Goal: Communication & Community: Answer question/provide support

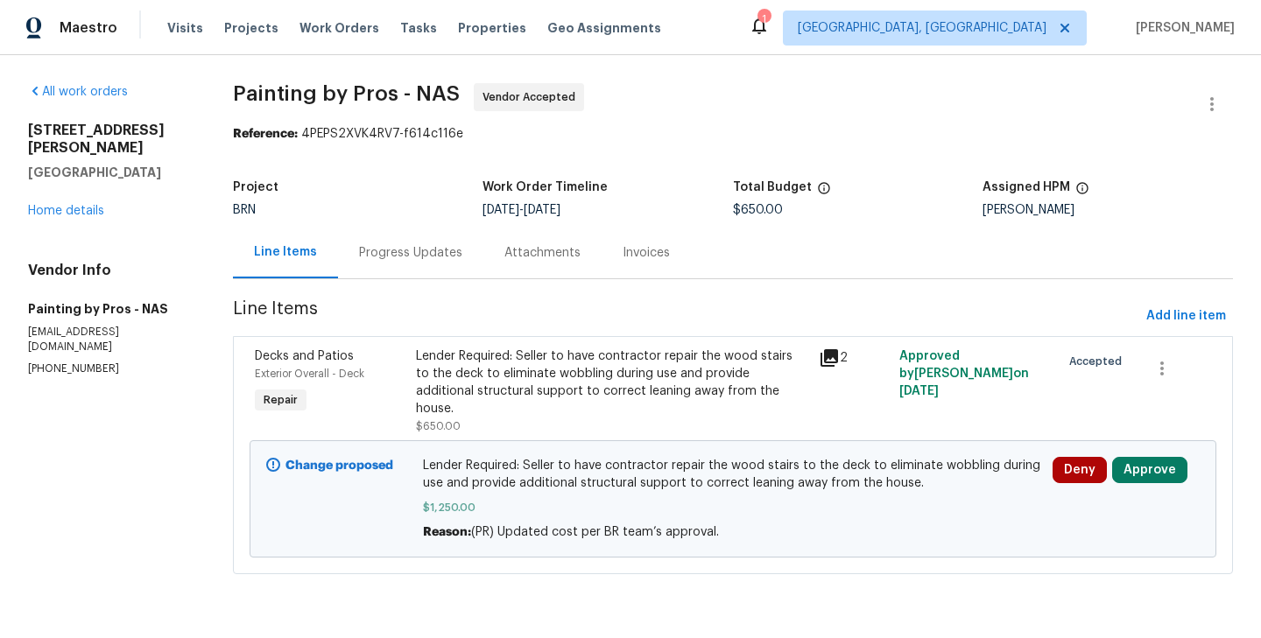
click at [1163, 452] on div "Deny Approve" at bounding box center [1126, 499] width 158 height 95
click at [1163, 457] on button "Approve" at bounding box center [1149, 470] width 75 height 26
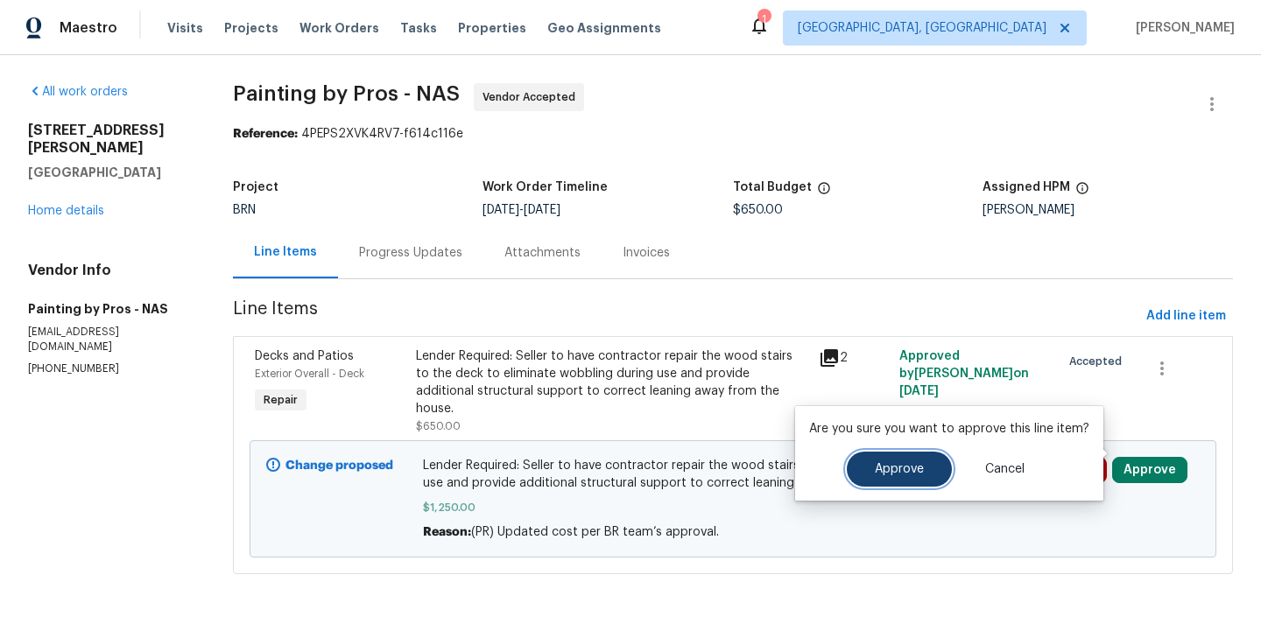
click at [903, 468] on span "Approve" at bounding box center [899, 469] width 49 height 13
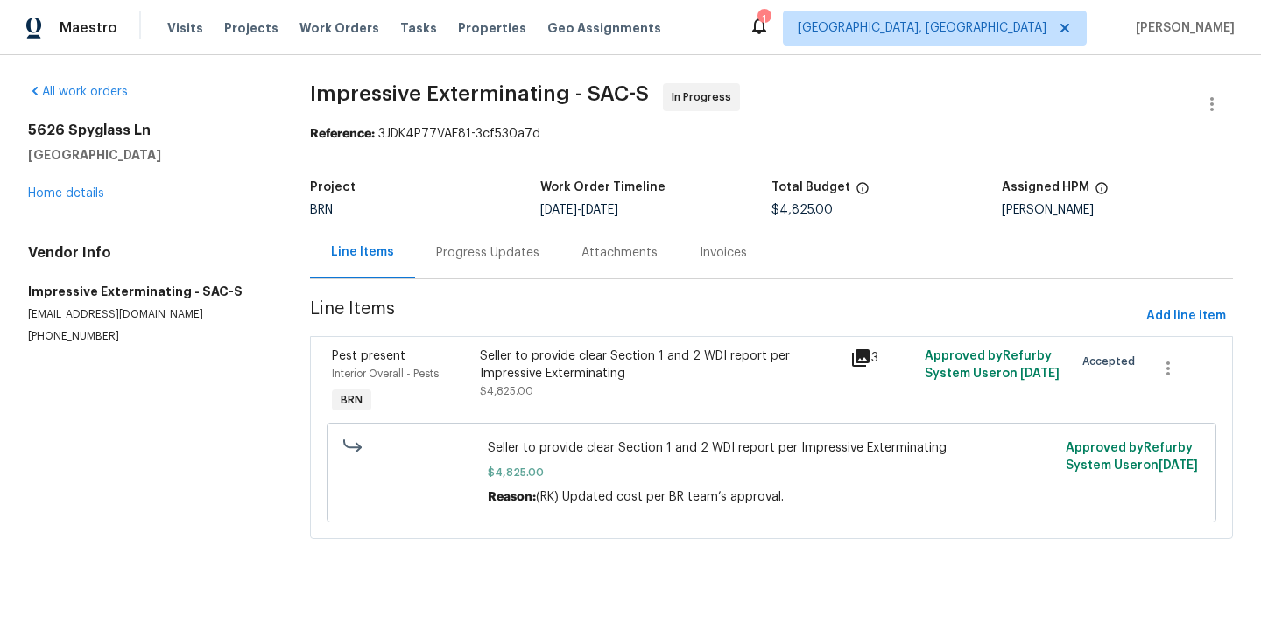
click at [456, 252] on div "Progress Updates" at bounding box center [487, 253] width 103 height 18
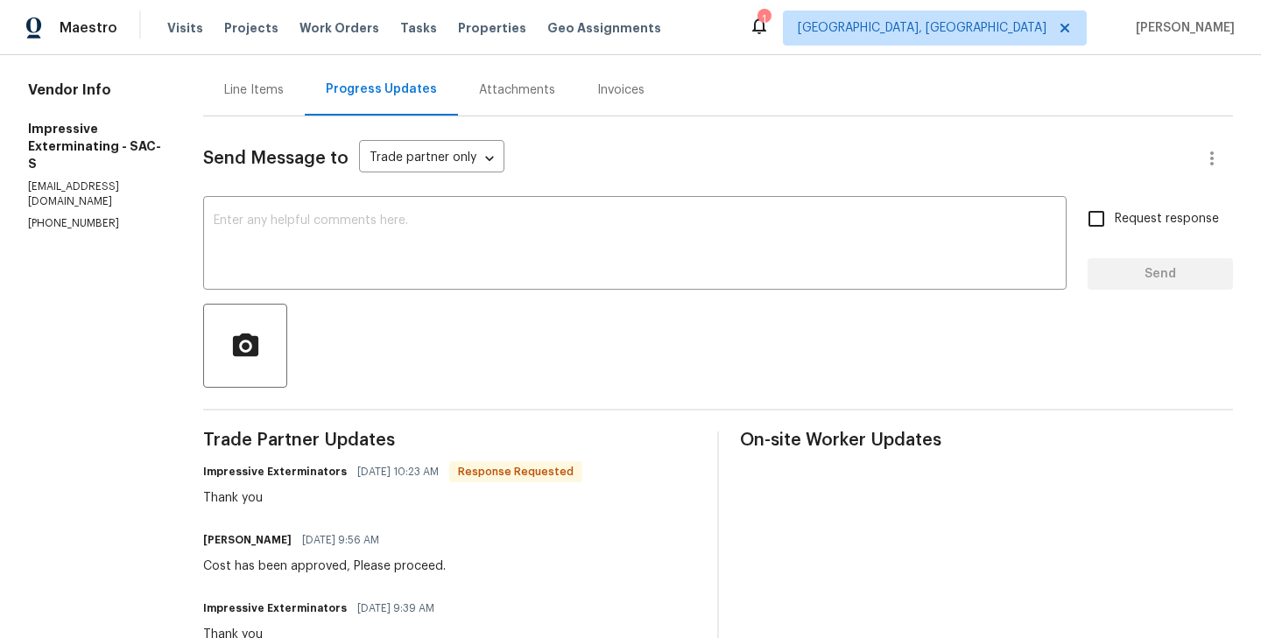
scroll to position [168, 0]
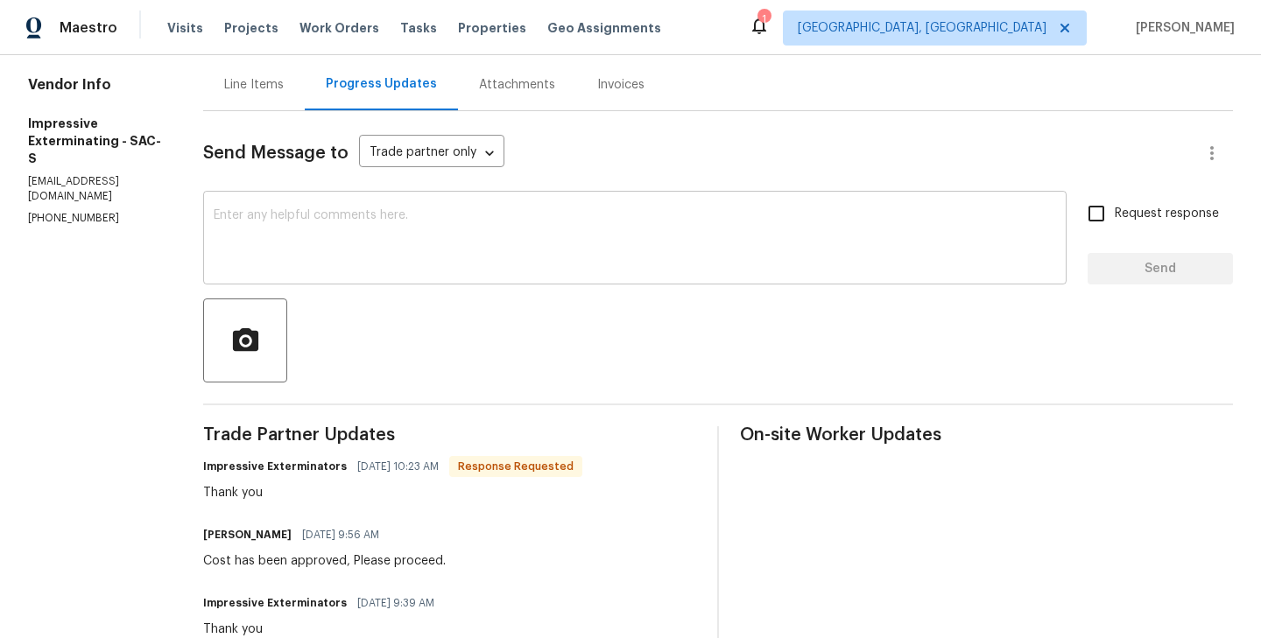
click at [337, 238] on textarea at bounding box center [635, 239] width 842 height 61
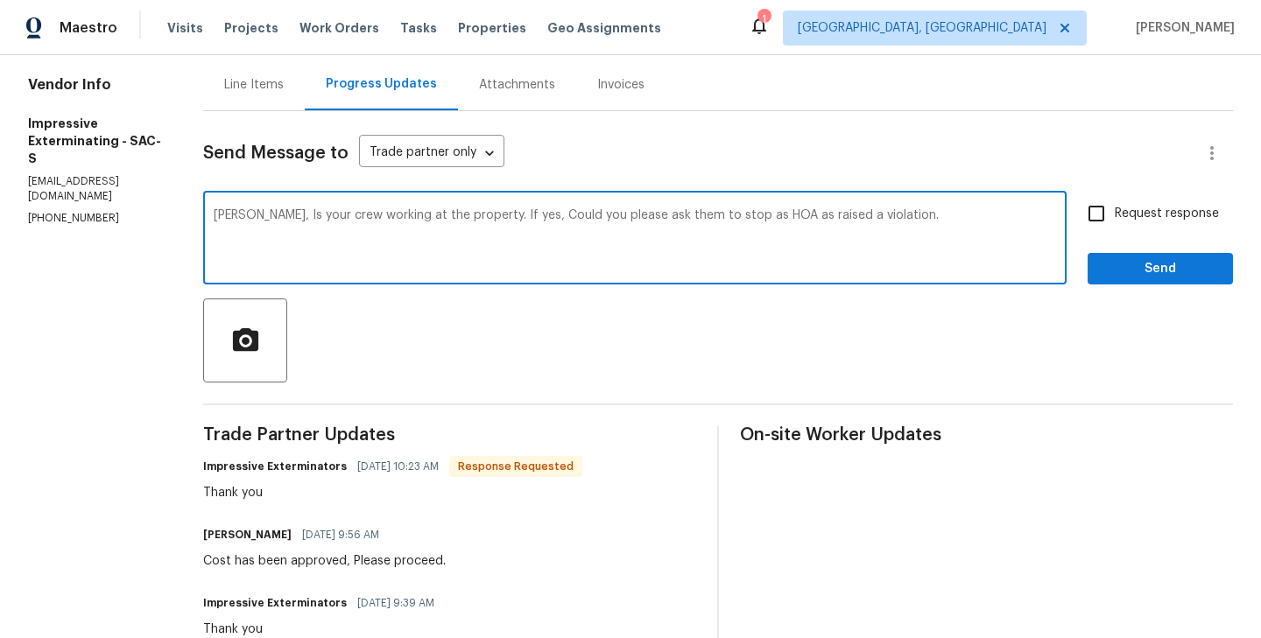
type textarea "Alex, Is your crew working at the property. If yes, Could you please ask them t…"
click at [1114, 210] on input "Request response" at bounding box center [1096, 213] width 37 height 37
checkbox input "true"
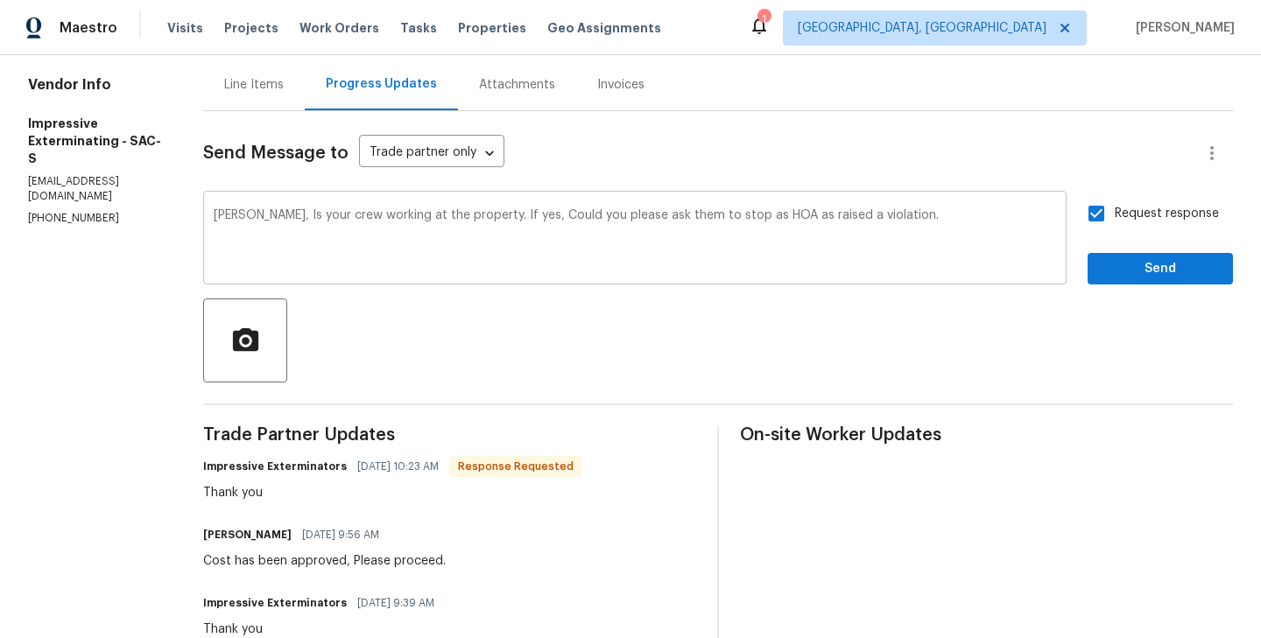
click at [716, 217] on textarea "Alex, Is your crew working at the property. If yes, Could you please ask them t…" at bounding box center [635, 239] width 842 height 61
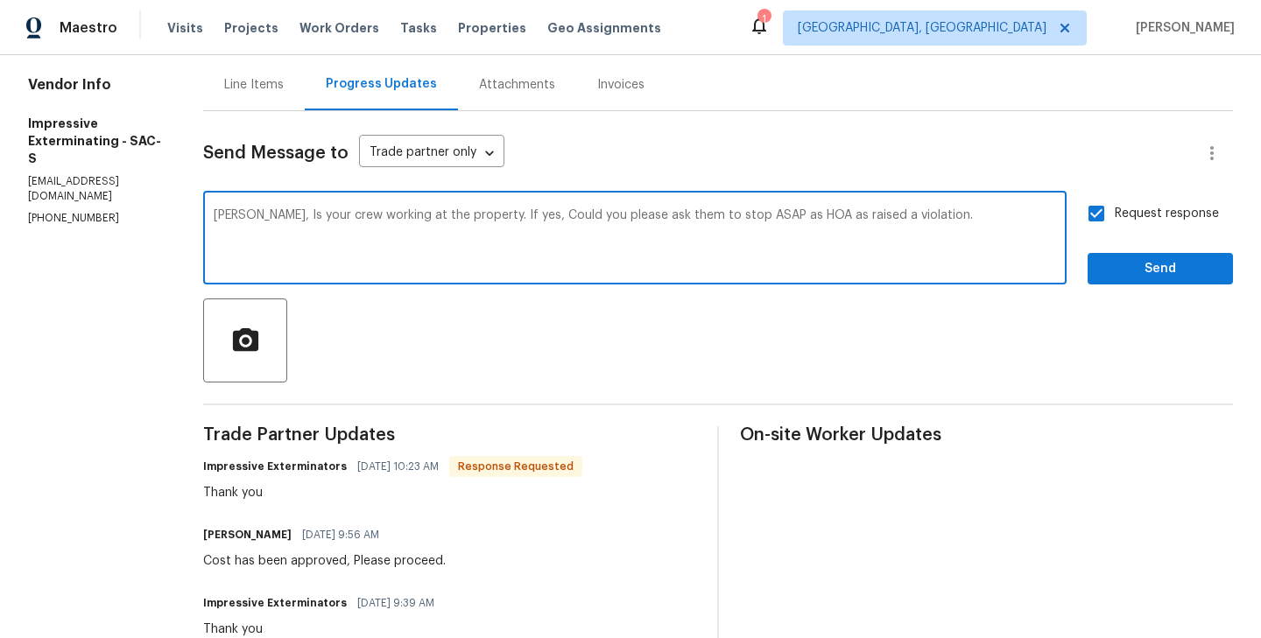
click at [845, 217] on textarea "Alex, Is your crew working at the property. If yes, Could you please ask them t…" at bounding box center [635, 239] width 842 height 61
click at [888, 216] on textarea "Alex, Is your crew working at the property. If yes, Could you please ask them t…" at bounding box center [635, 239] width 842 height 61
click at [955, 239] on textarea "Alex, Is your crew working at the property. If yes, Could you please ask them t…" at bounding box center [635, 239] width 842 height 61
type textarea "Alex, Is your crew working at the property. If yes, Could you please ask them t…"
click at [905, 202] on div "Alex, Is your crew working at the property. If yes, Could you please ask them t…" at bounding box center [634, 239] width 863 height 89
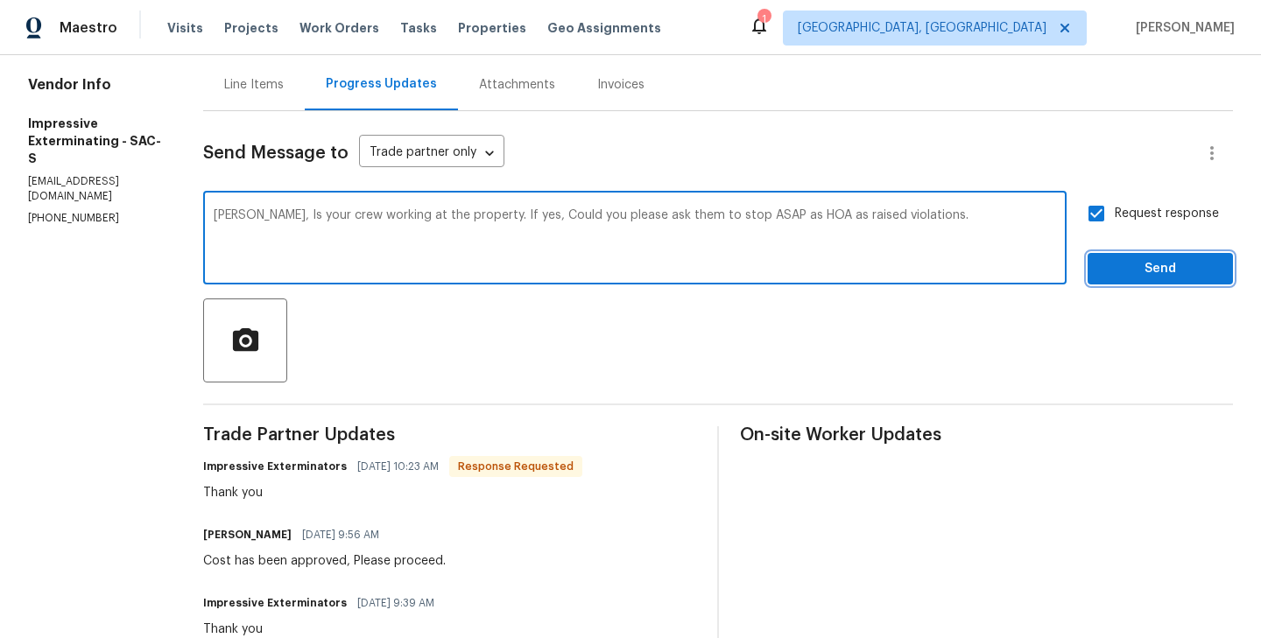
click at [1177, 271] on span "Send" at bounding box center [1159, 269] width 117 height 22
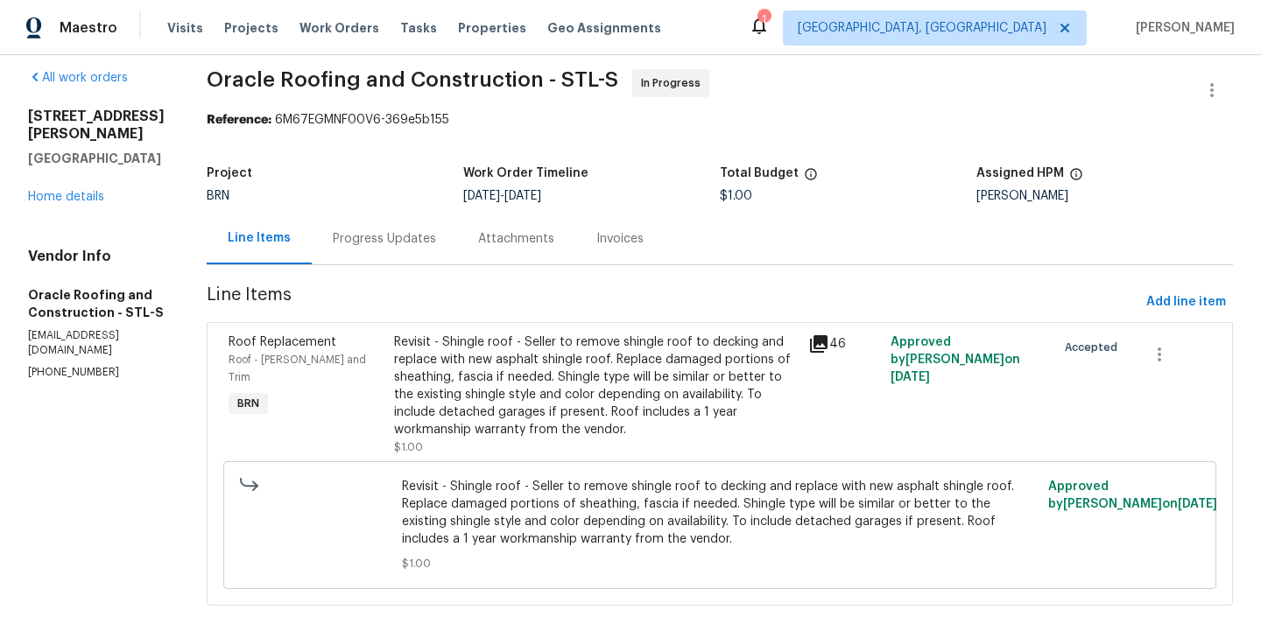
scroll to position [19, 0]
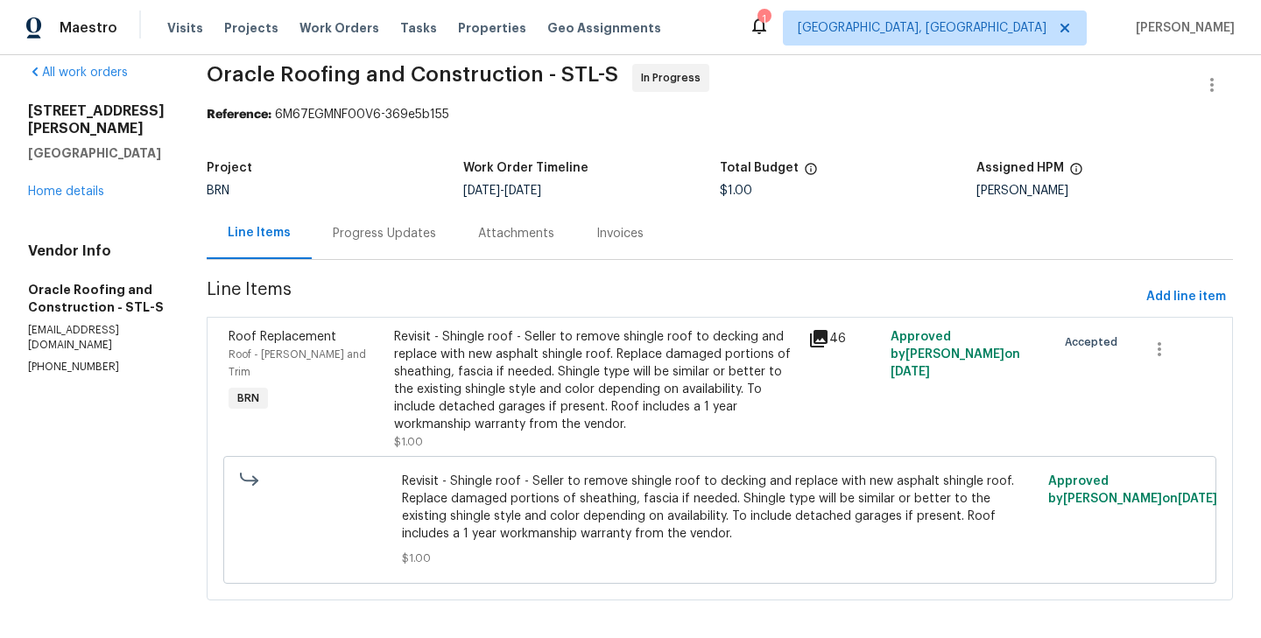
click at [392, 238] on div "Progress Updates" at bounding box center [384, 234] width 103 height 18
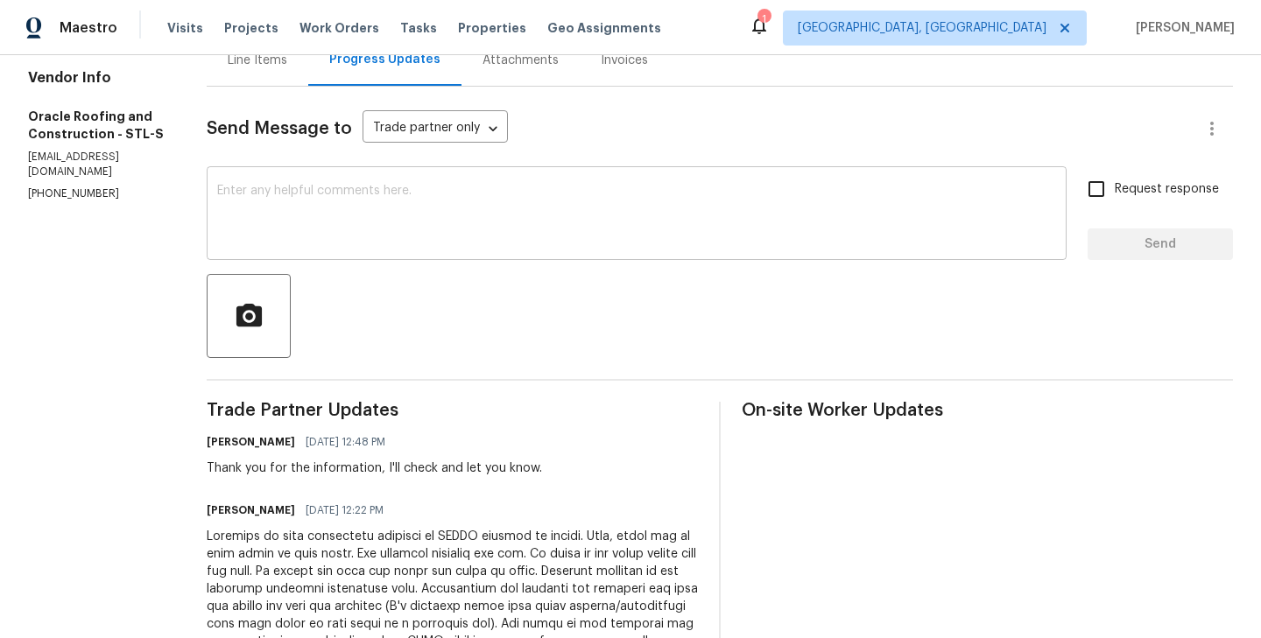
scroll to position [135, 0]
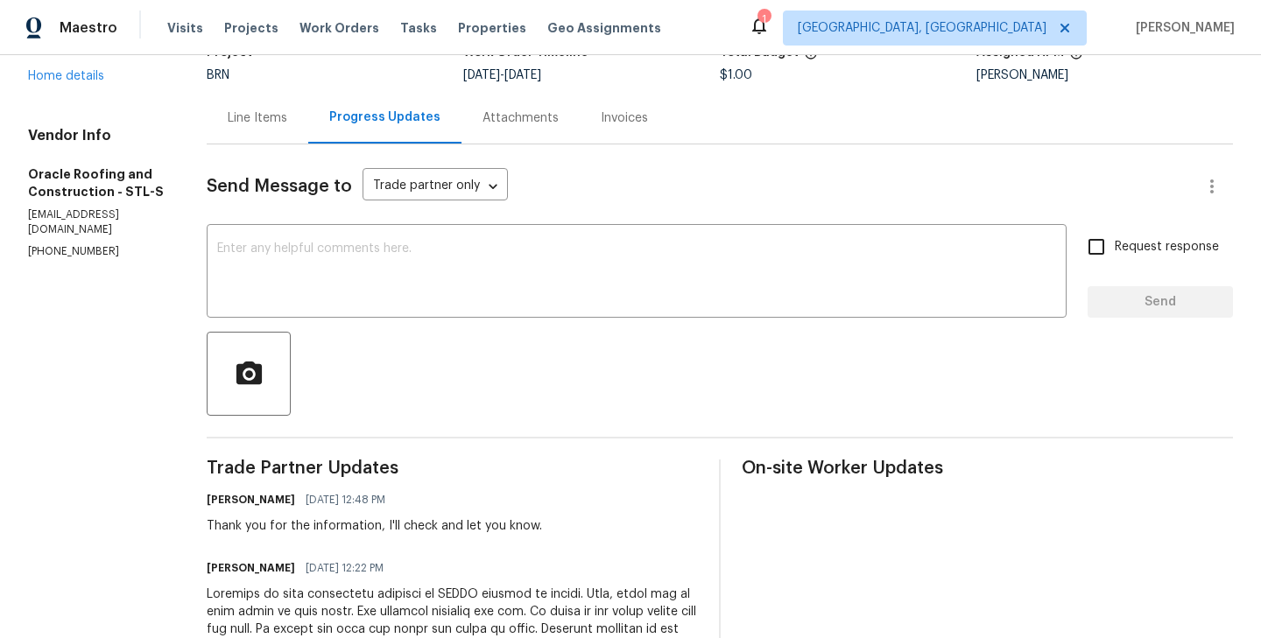
click at [252, 126] on div "Line Items" at bounding box center [258, 118] width 60 height 18
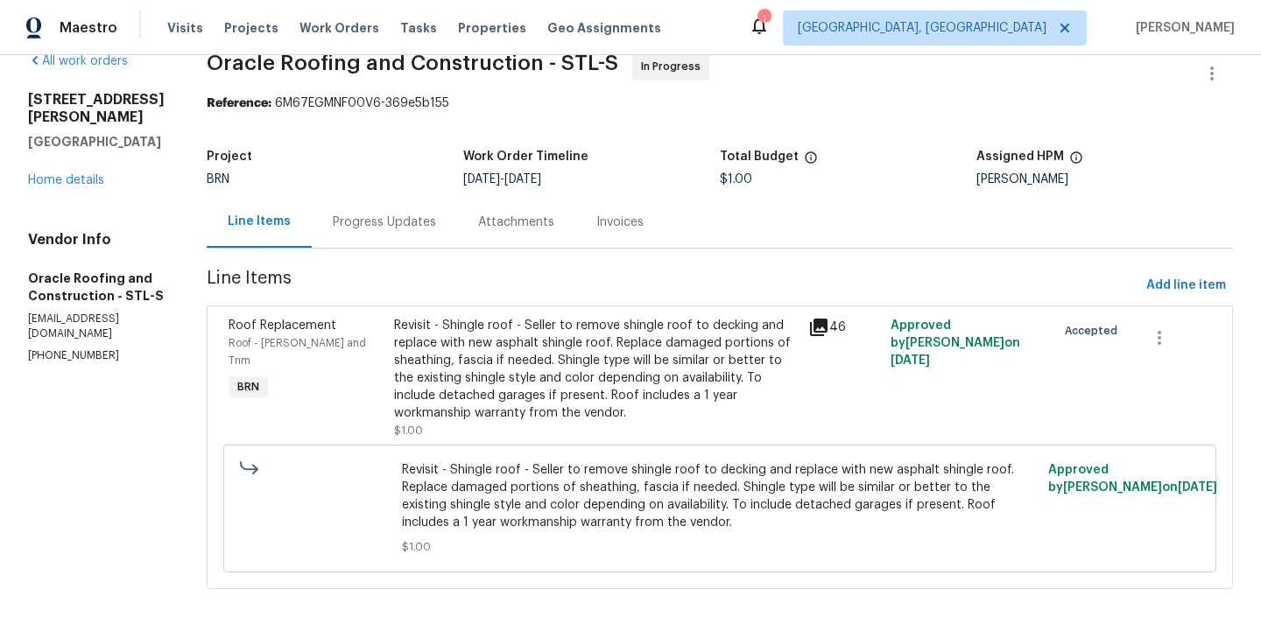
scroll to position [31, 0]
click at [389, 387] on div "Revisit - Shingle roof - Seller to remove shingle roof to decking and replace w…" at bounding box center [596, 378] width 414 height 133
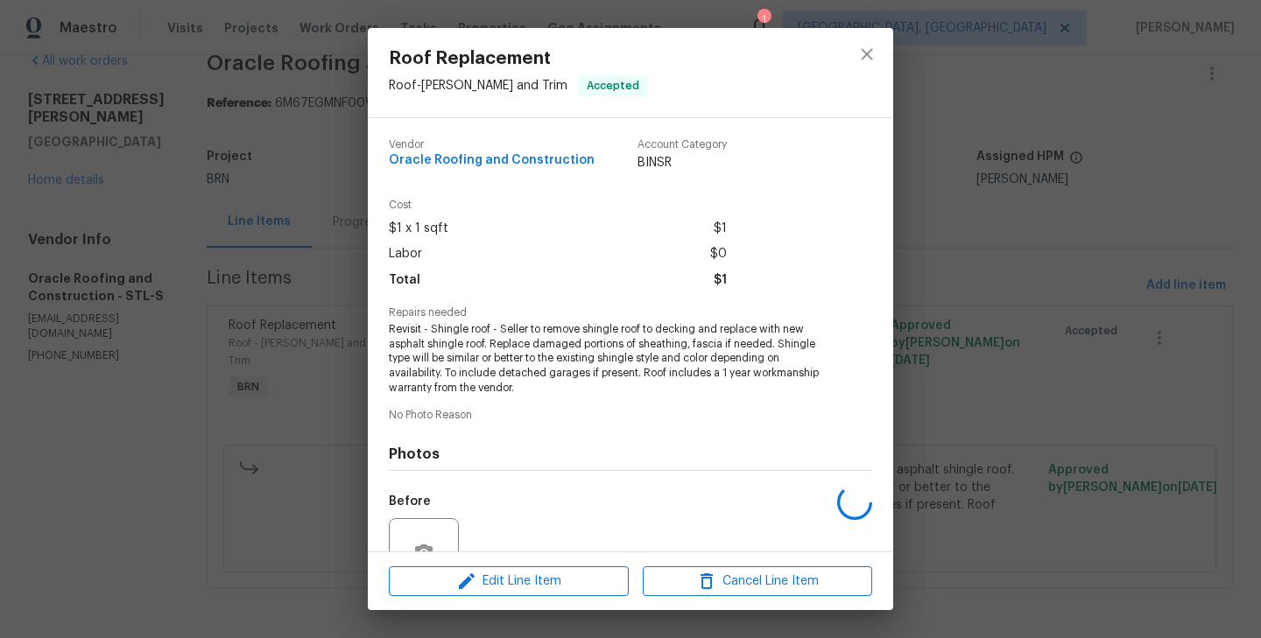
scroll to position [168, 0]
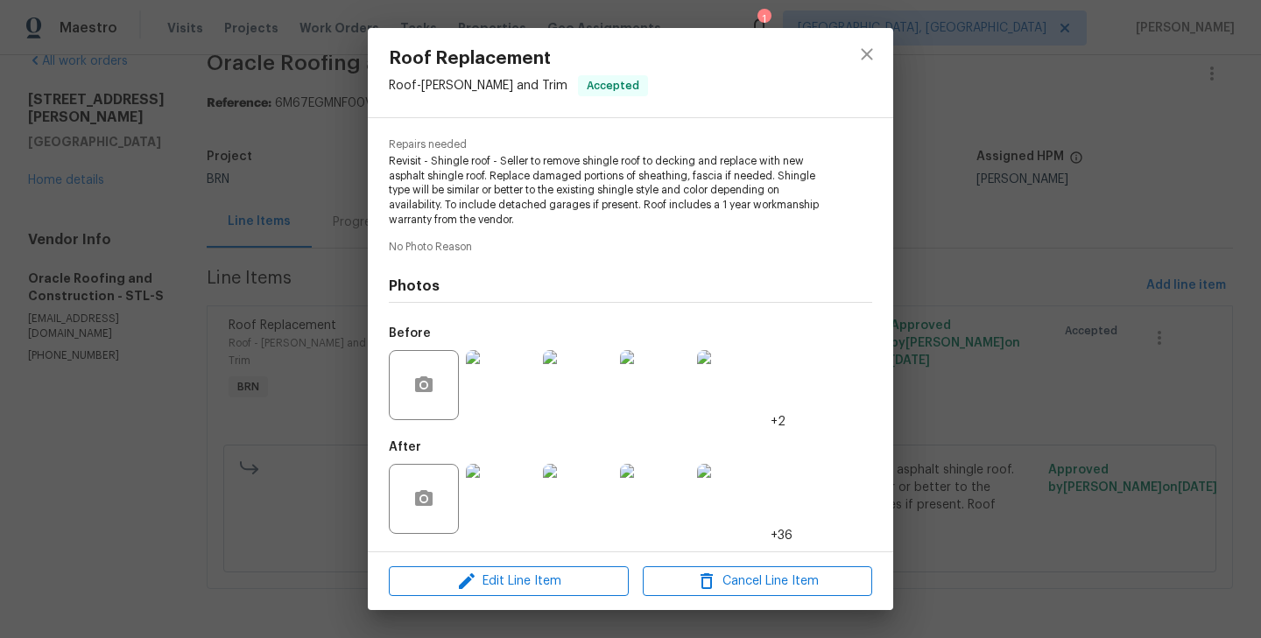
click at [503, 485] on img at bounding box center [501, 499] width 70 height 70
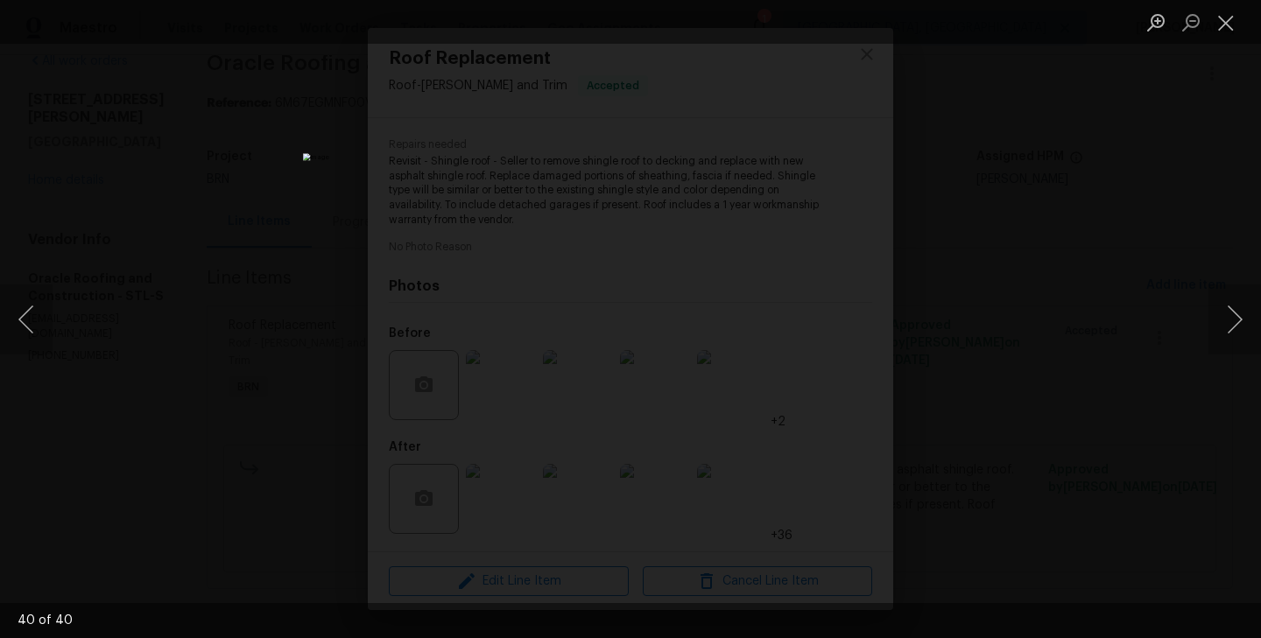
click at [232, 309] on div "Lightbox" at bounding box center [630, 319] width 1261 height 638
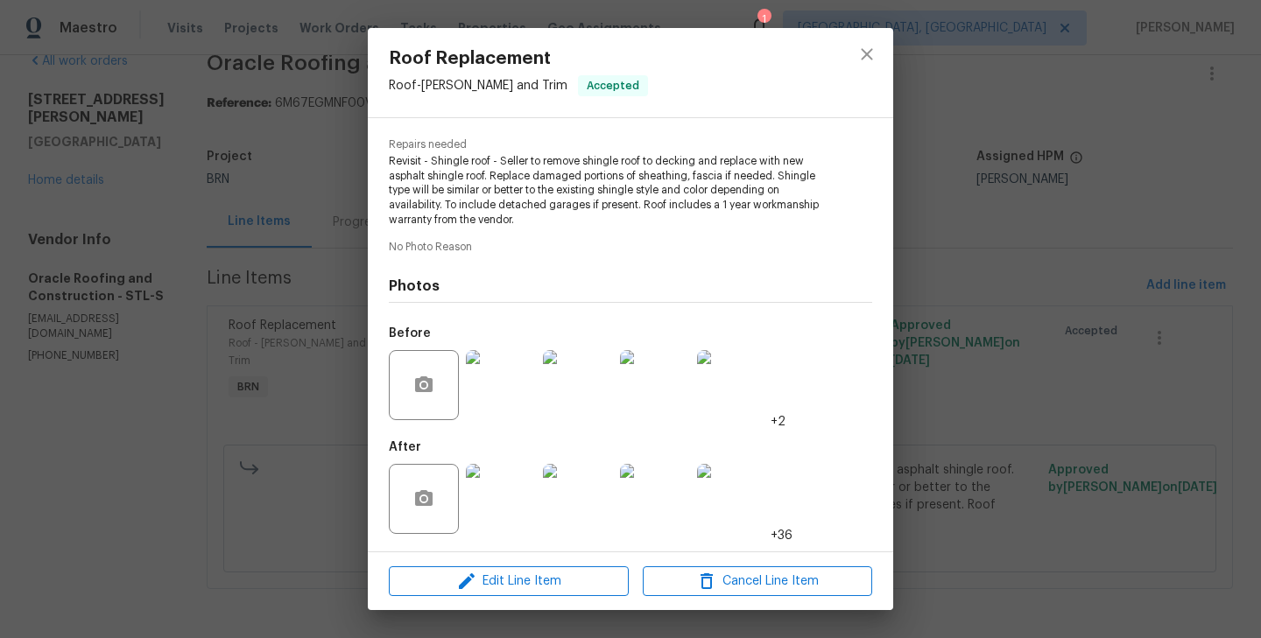
click at [225, 280] on div "Roof Replacement Roof - [PERSON_NAME] and Trim Accepted Vendor Oracle Roofing a…" at bounding box center [630, 319] width 1261 height 638
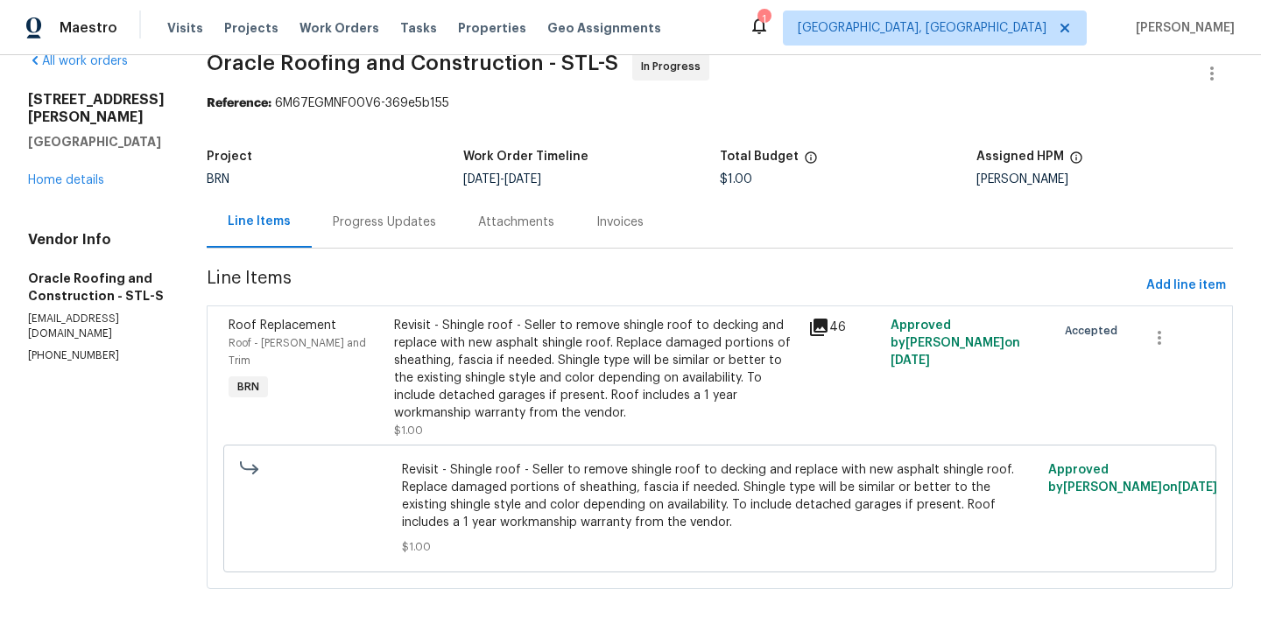
click at [75, 172] on div "[STREET_ADDRESS][PERSON_NAME][PERSON_NAME] Home details" at bounding box center [96, 140] width 137 height 98
click at [79, 185] on link "Home details" at bounding box center [66, 180] width 76 height 12
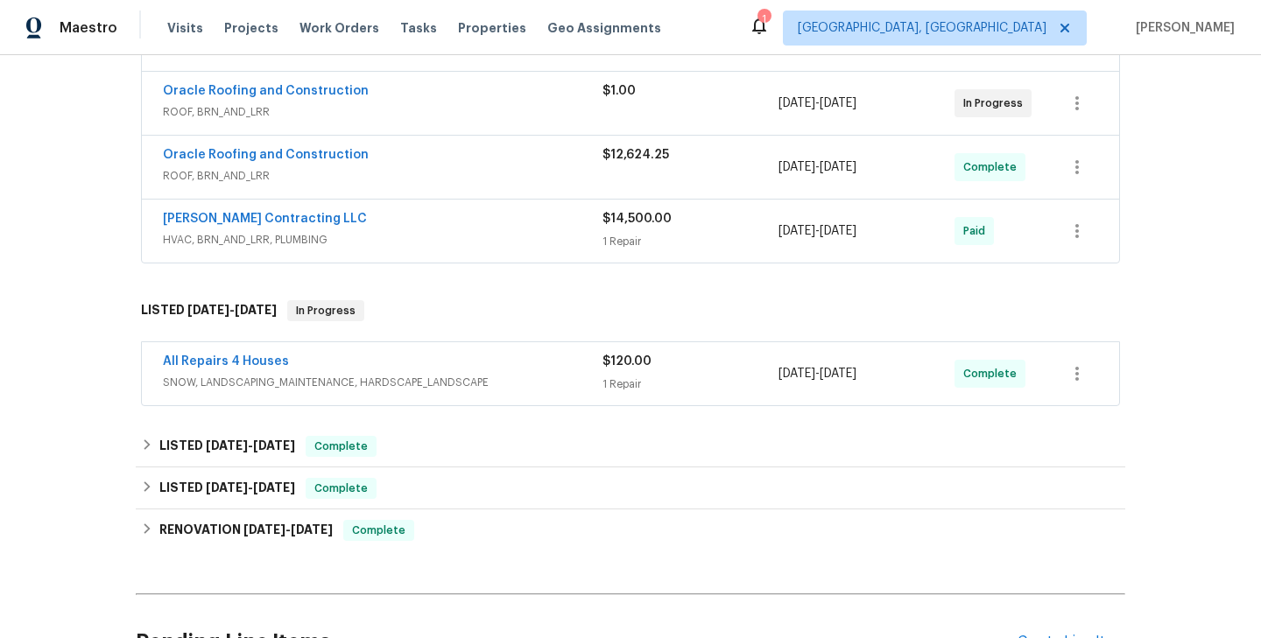
scroll to position [310, 0]
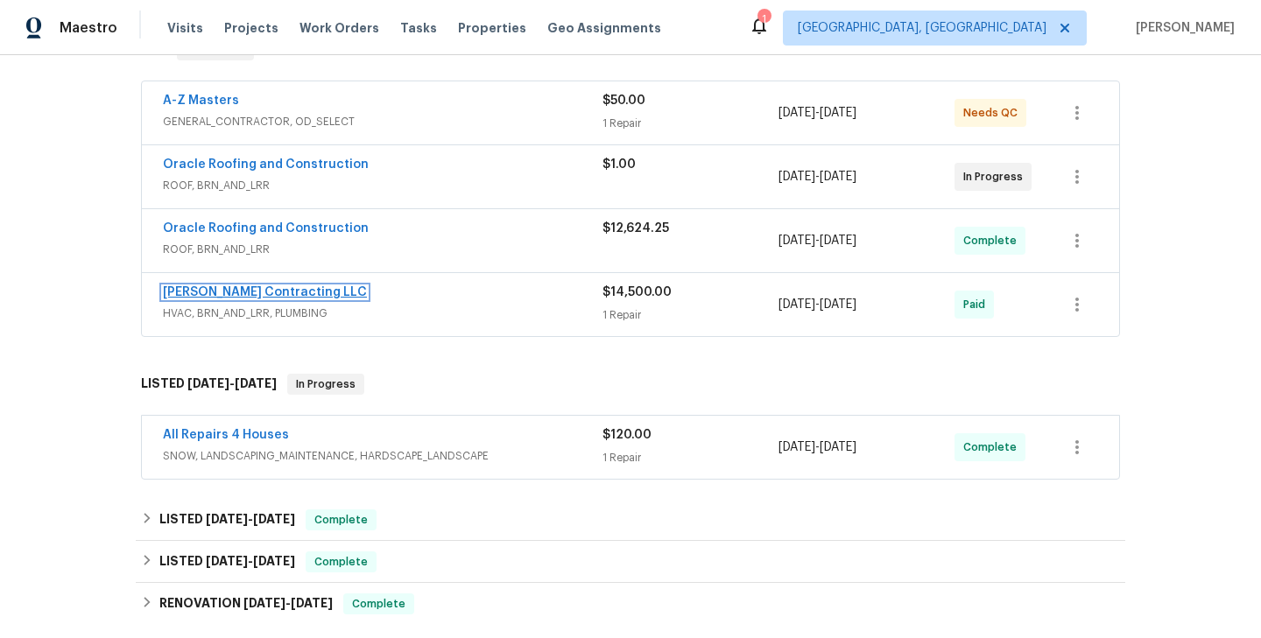
click at [258, 291] on link "[PERSON_NAME] Contracting LLC" at bounding box center [265, 292] width 204 height 12
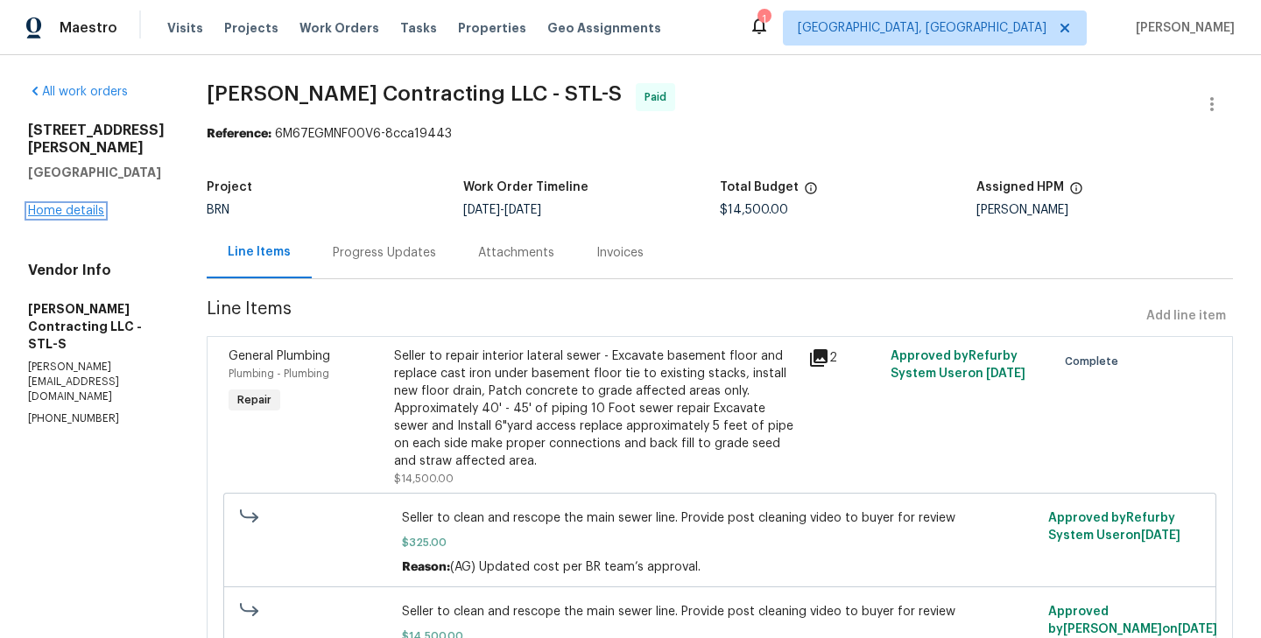
click at [69, 207] on link "Home details" at bounding box center [66, 211] width 76 height 12
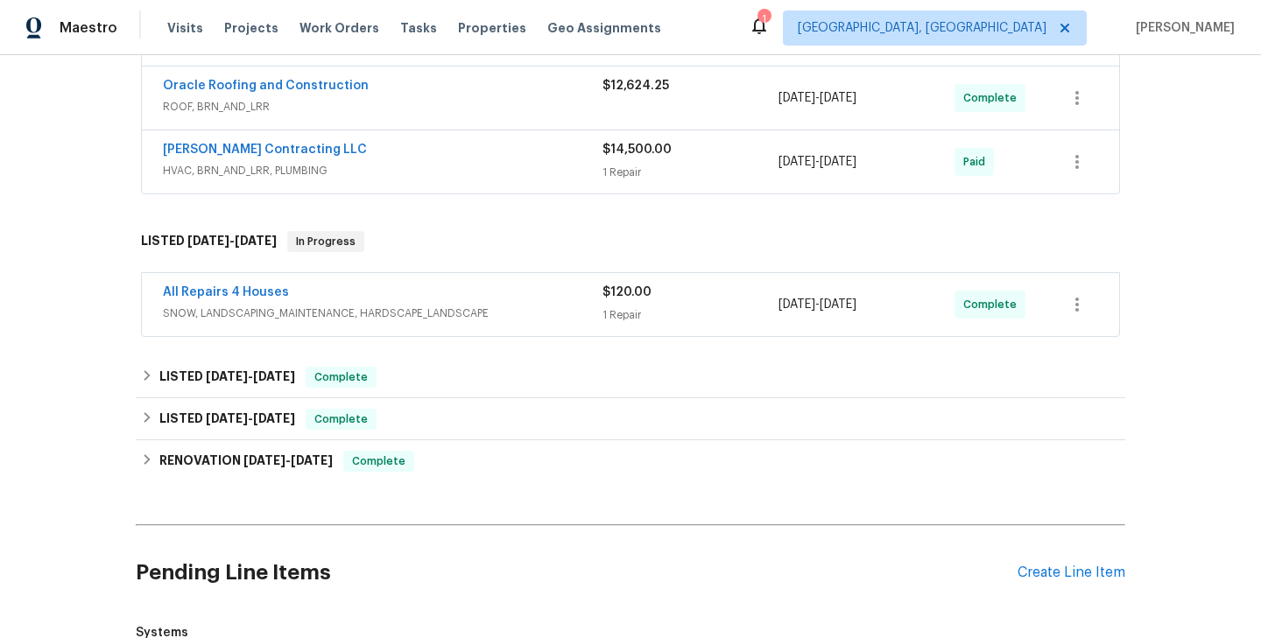
scroll to position [487, 0]
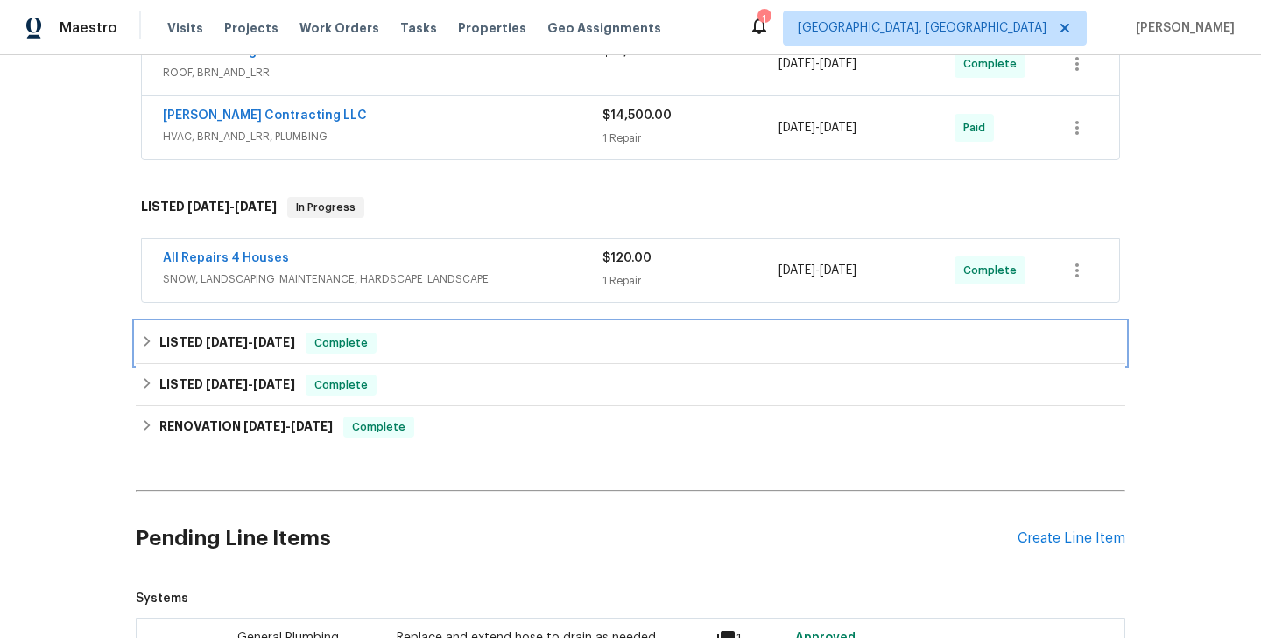
click at [453, 337] on div "LISTED [DATE] - [DATE] Complete" at bounding box center [630, 343] width 979 height 21
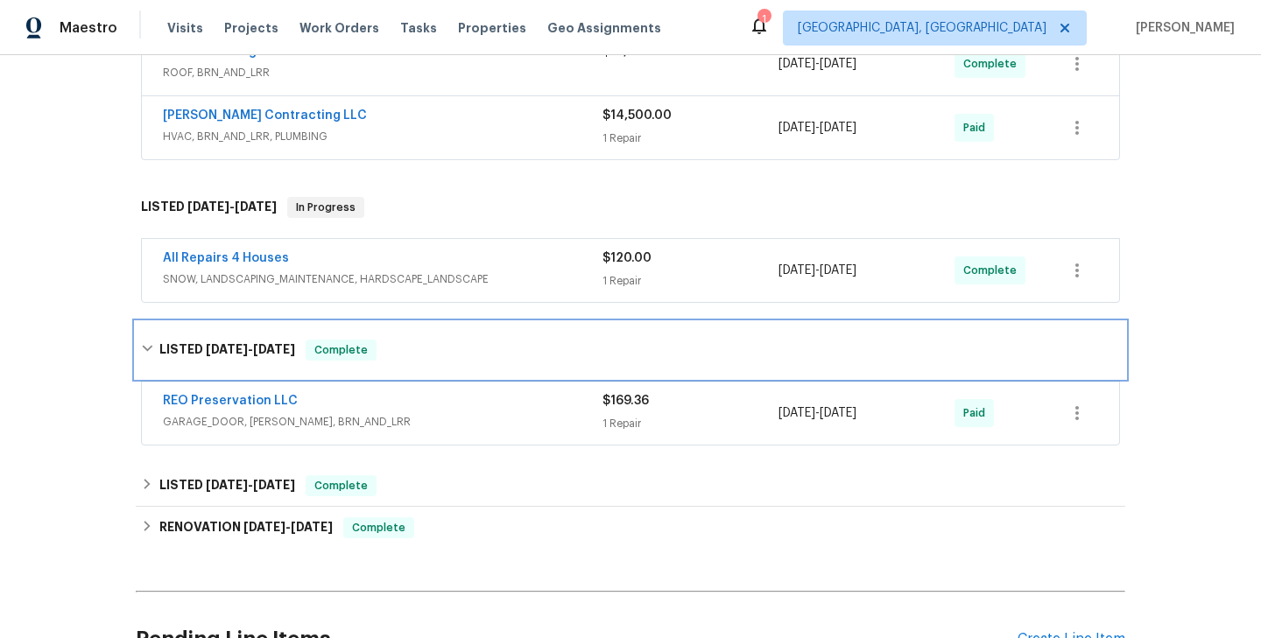
click at [453, 337] on div "LISTED [DATE] - [DATE] Complete" at bounding box center [630, 350] width 989 height 56
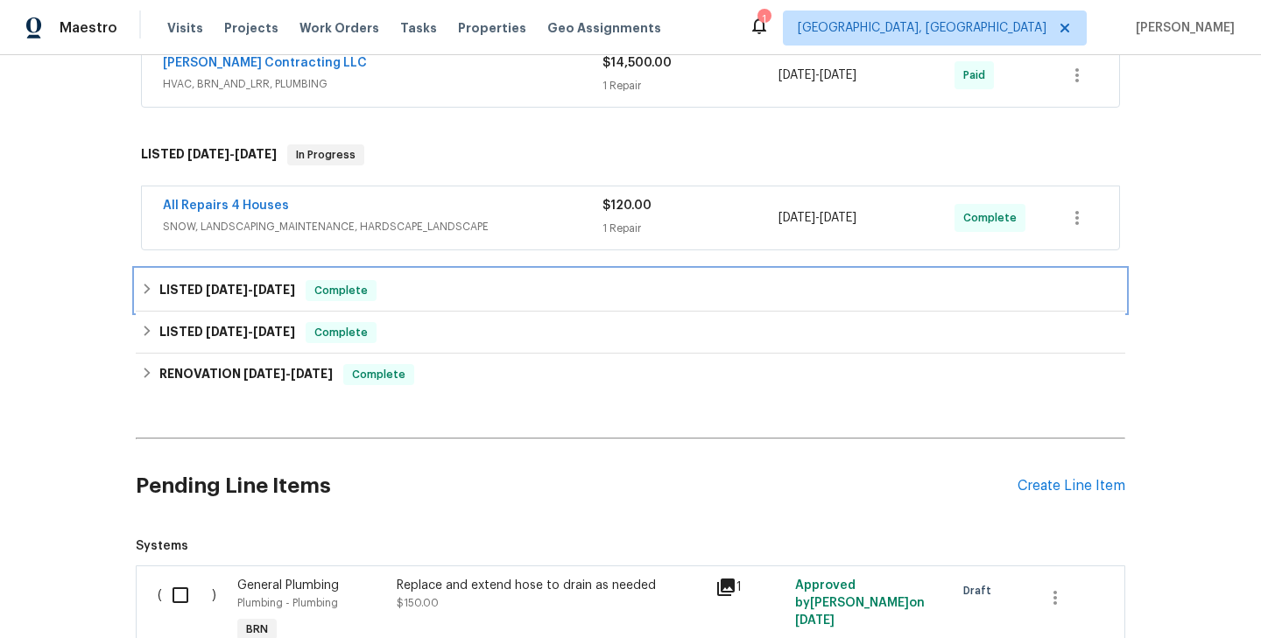
scroll to position [540, 0]
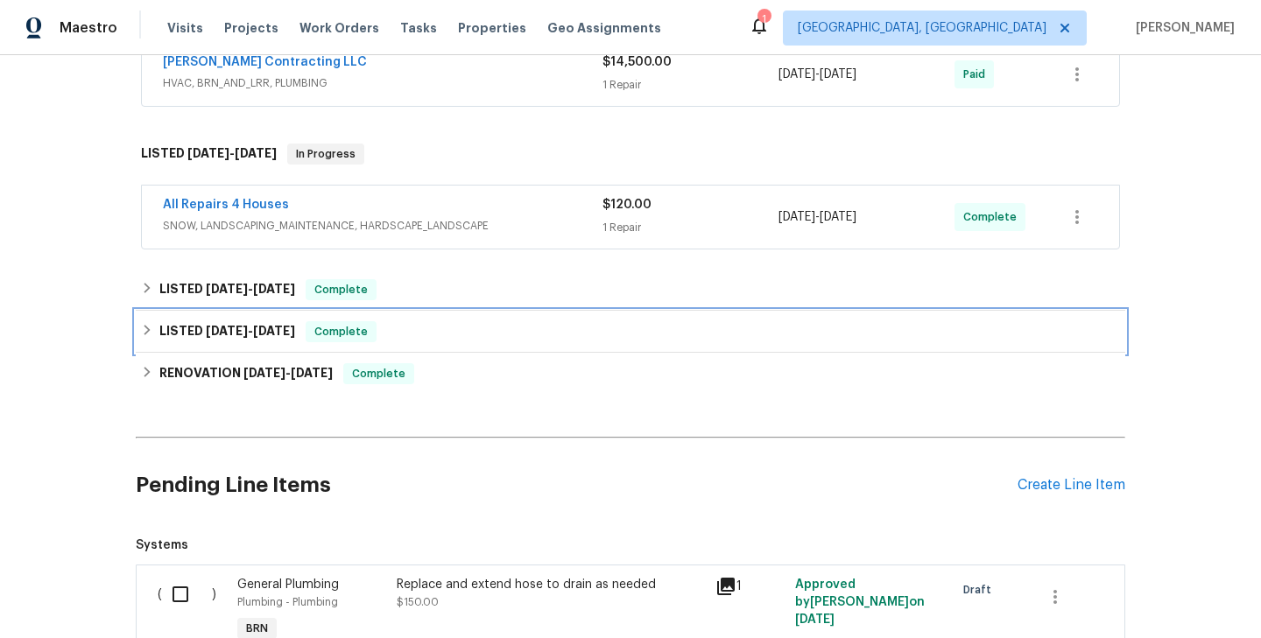
click at [453, 337] on div "LISTED [DATE] - [DATE] Complete" at bounding box center [630, 331] width 979 height 21
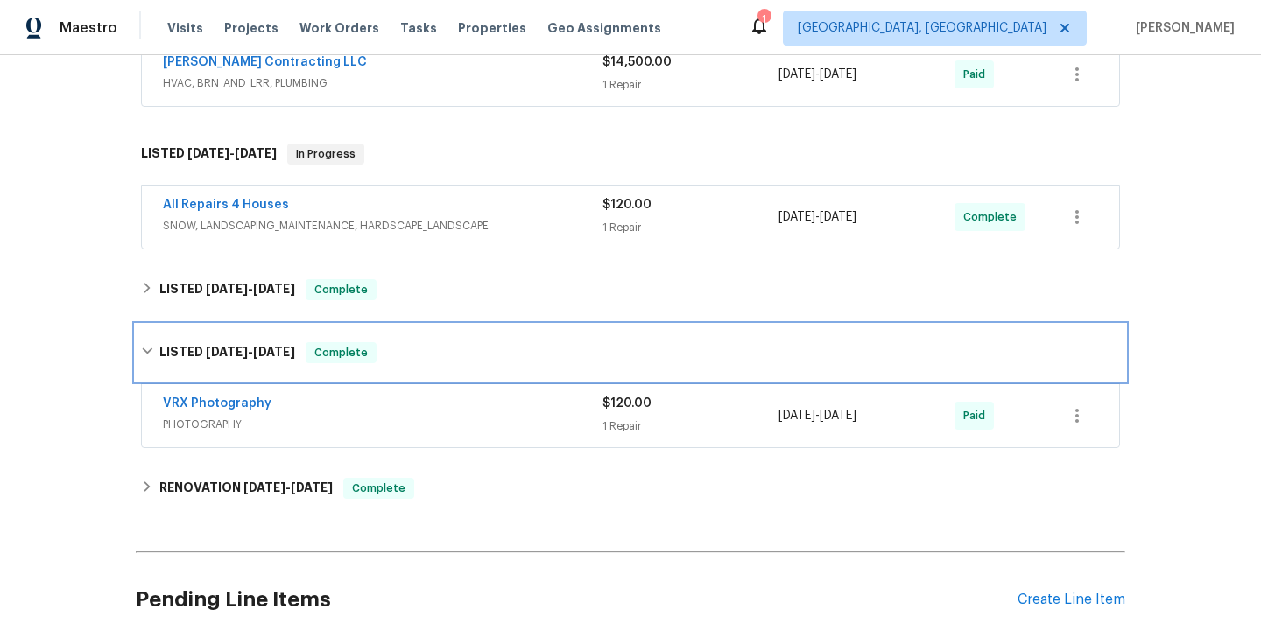
click at [453, 337] on div "LISTED [DATE] - [DATE] Complete" at bounding box center [630, 353] width 989 height 56
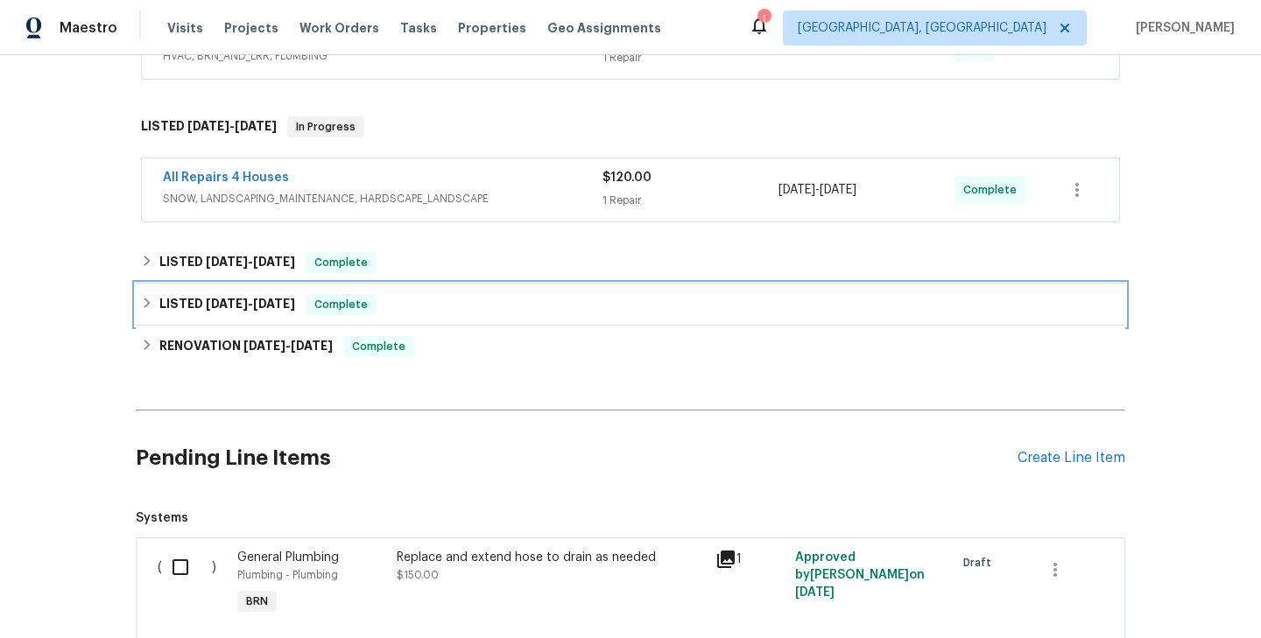
scroll to position [573, 0]
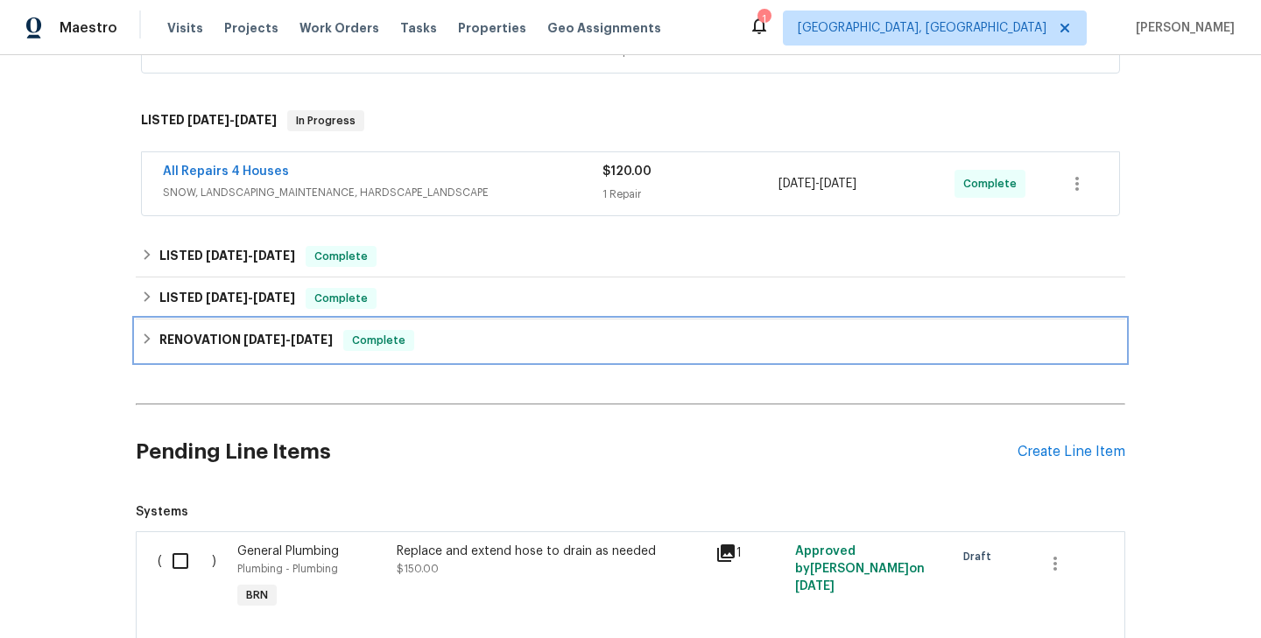
click at [453, 337] on div "RENOVATION [DATE] - [DATE] Complete" at bounding box center [630, 340] width 979 height 21
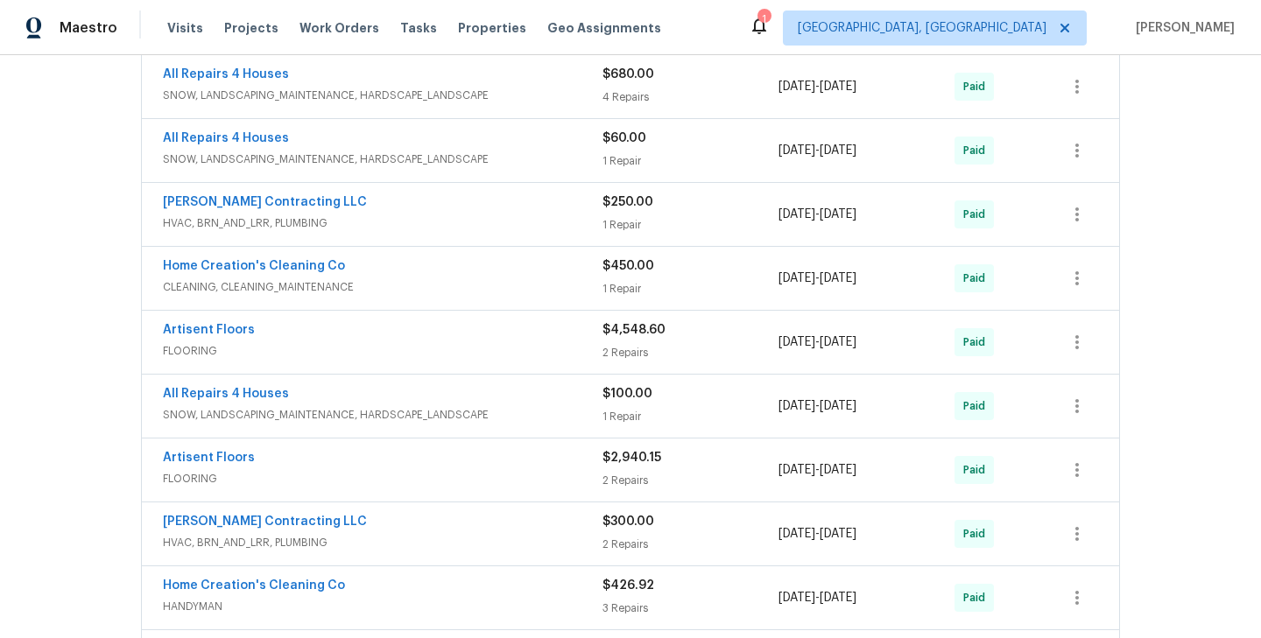
scroll to position [987, 0]
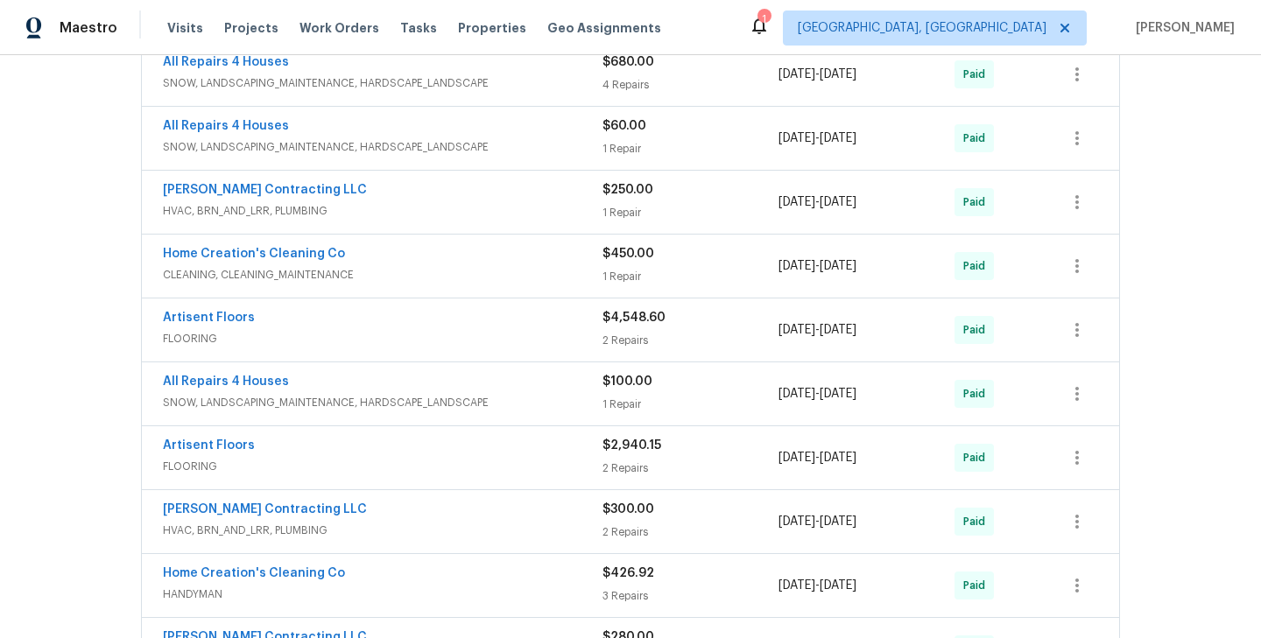
click at [397, 446] on div "Artisent Floors" at bounding box center [382, 447] width 439 height 21
click at [397, 439] on div "Artisent Floors" at bounding box center [382, 447] width 439 height 21
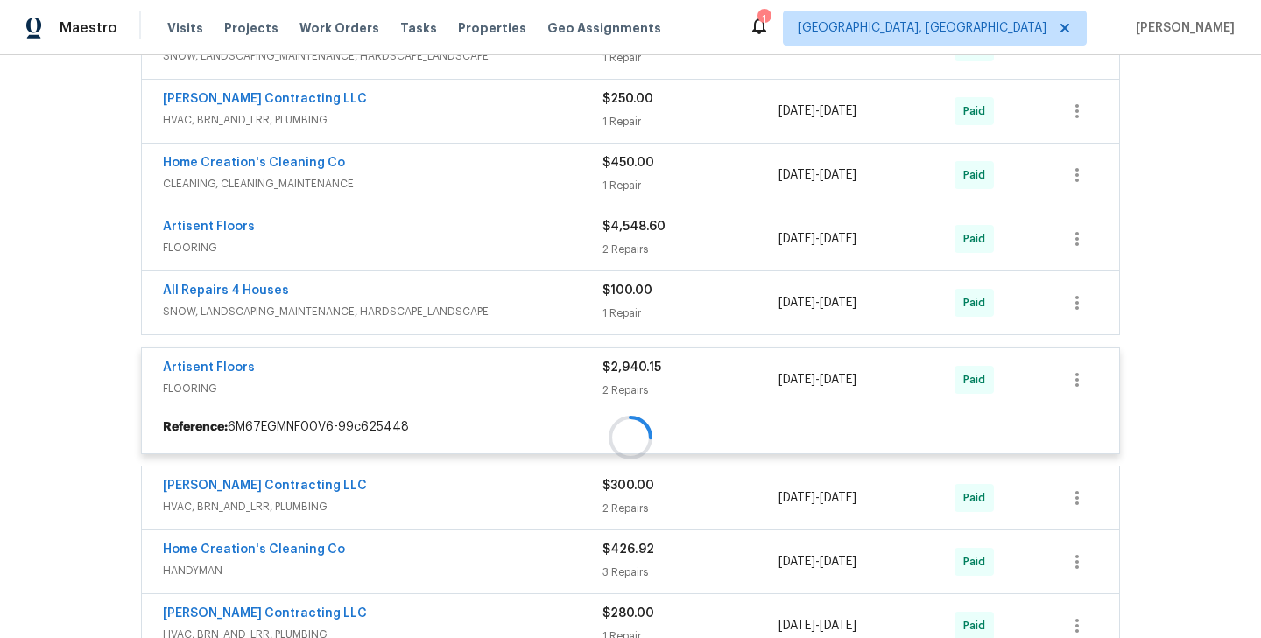
scroll to position [1081, 0]
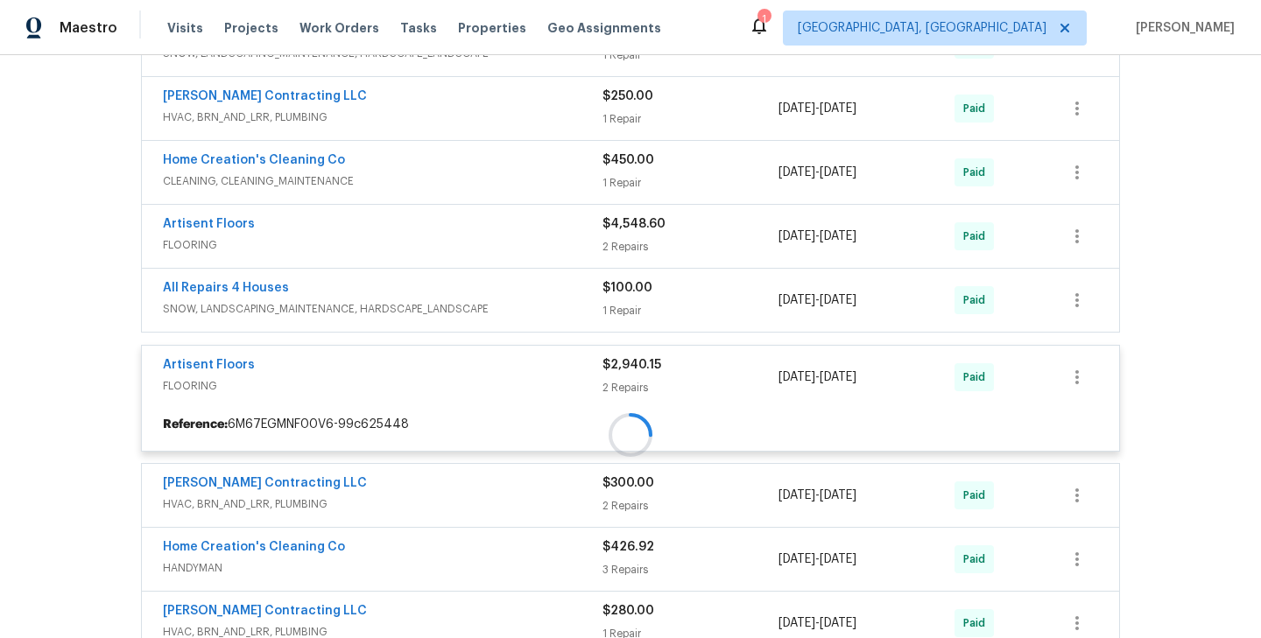
click at [421, 368] on div at bounding box center [630, 435] width 989 height 1219
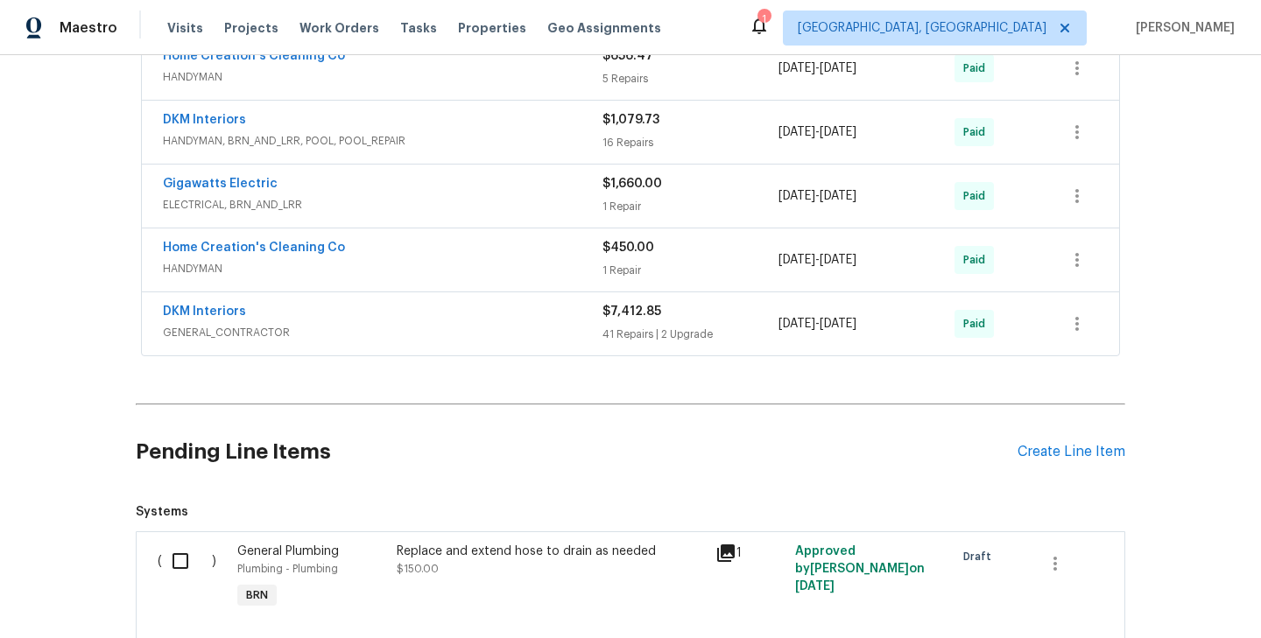
scroll to position [1753, 0]
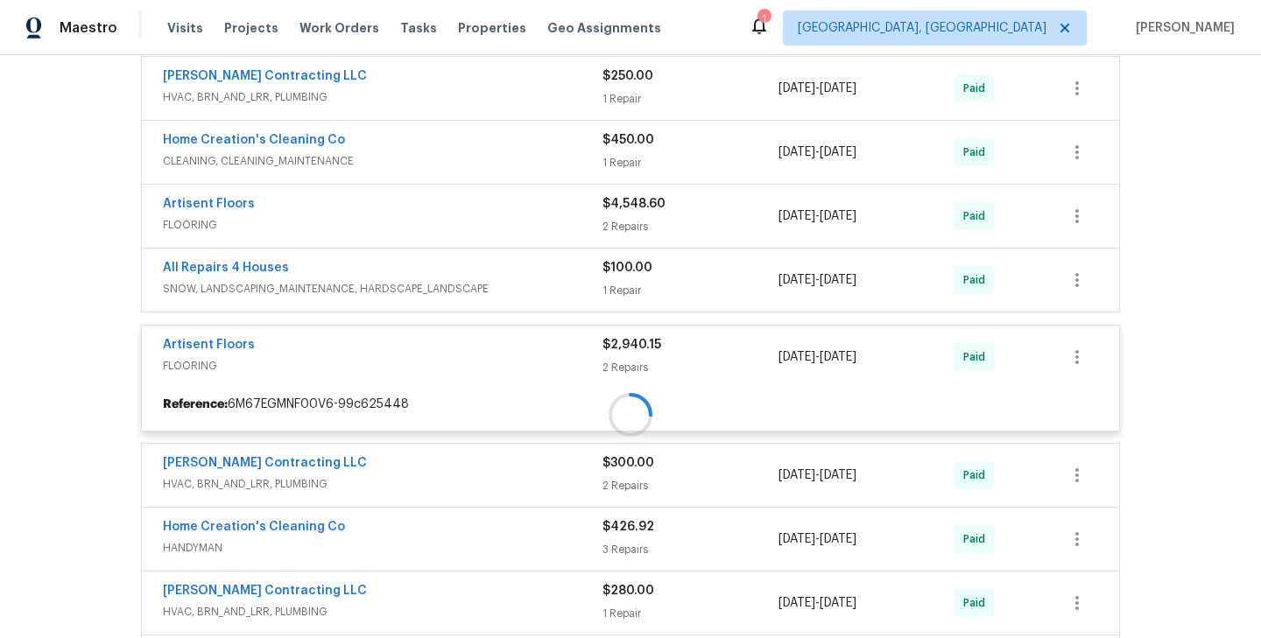
scroll to position [1053, 0]
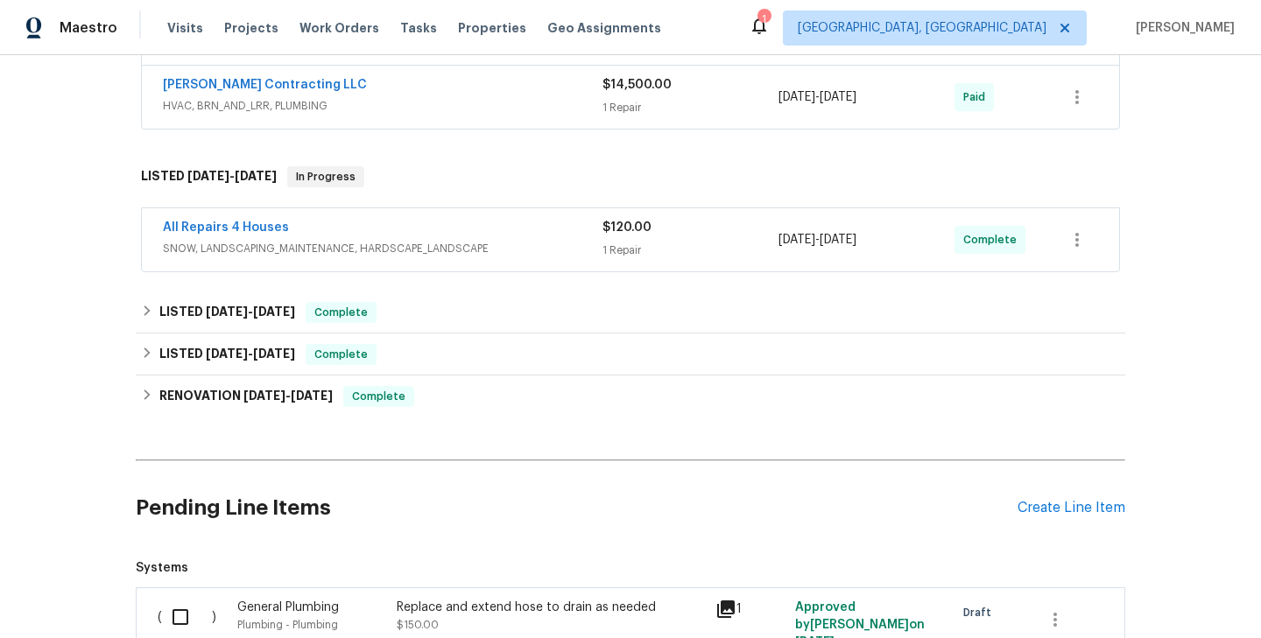
scroll to position [699, 0]
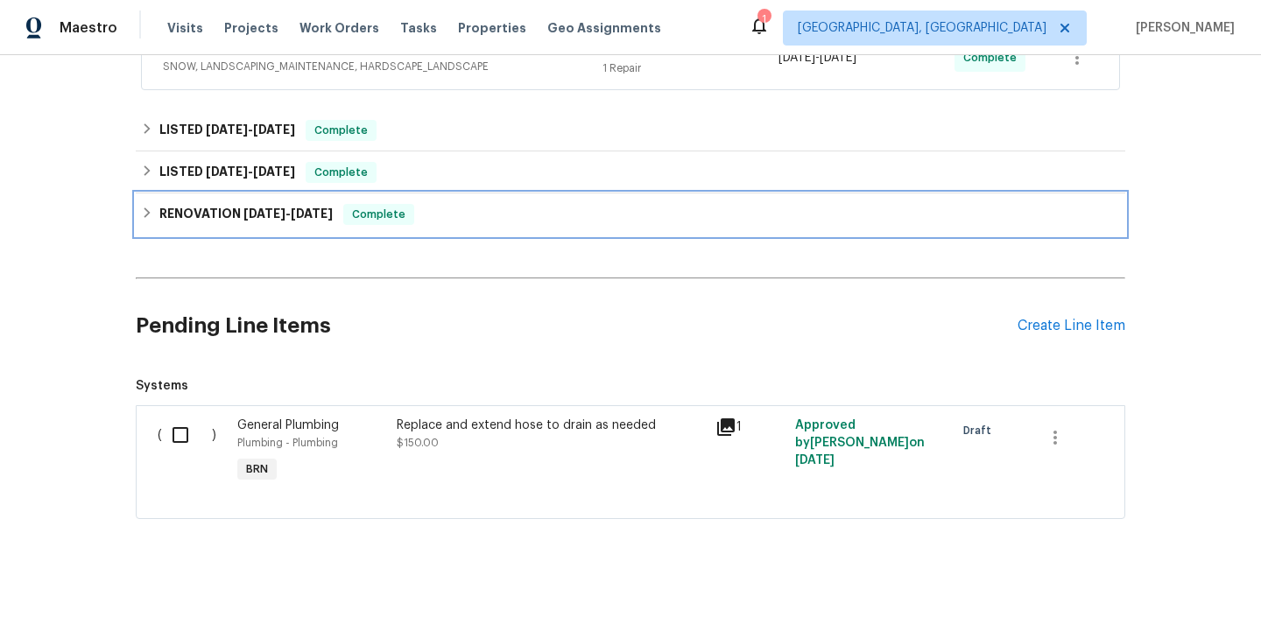
click at [372, 214] on span "Complete" at bounding box center [378, 215] width 67 height 18
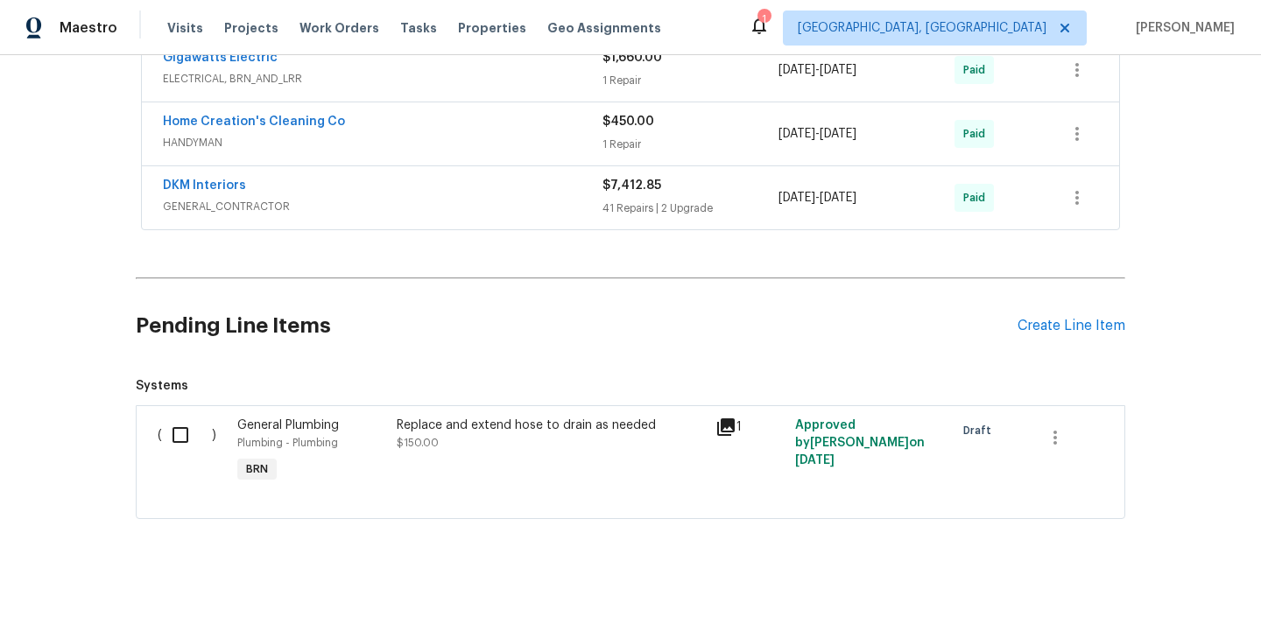
scroll to position [1790, 0]
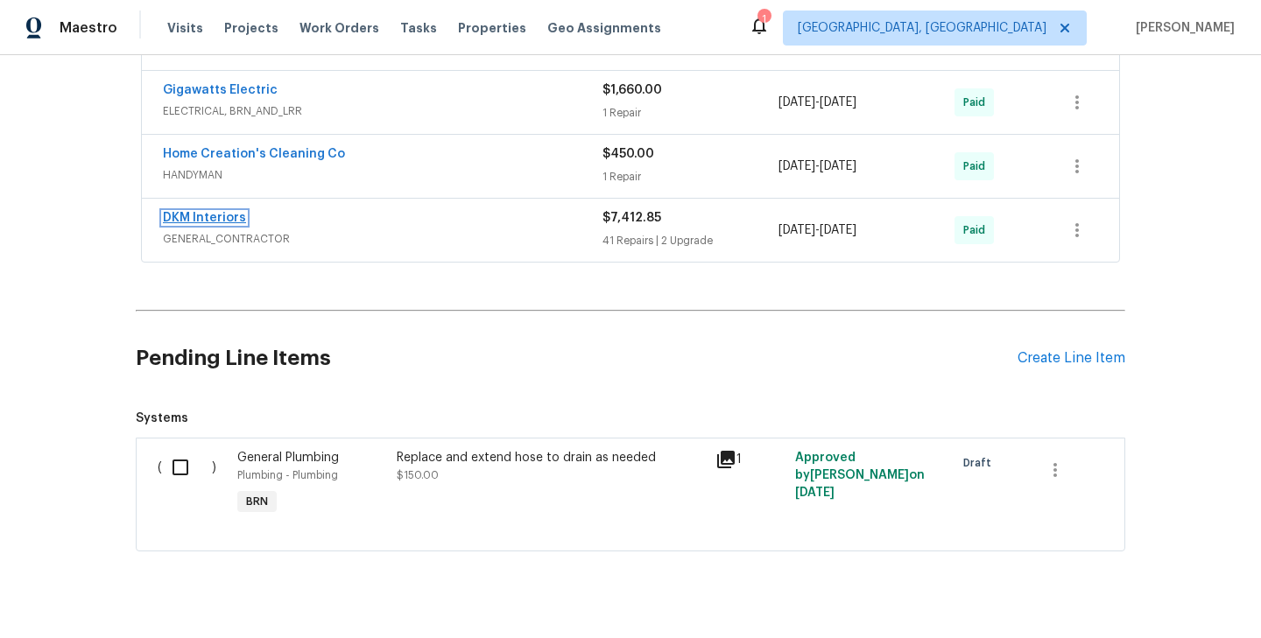
click at [220, 213] on link "DKM Interiors" at bounding box center [204, 218] width 83 height 12
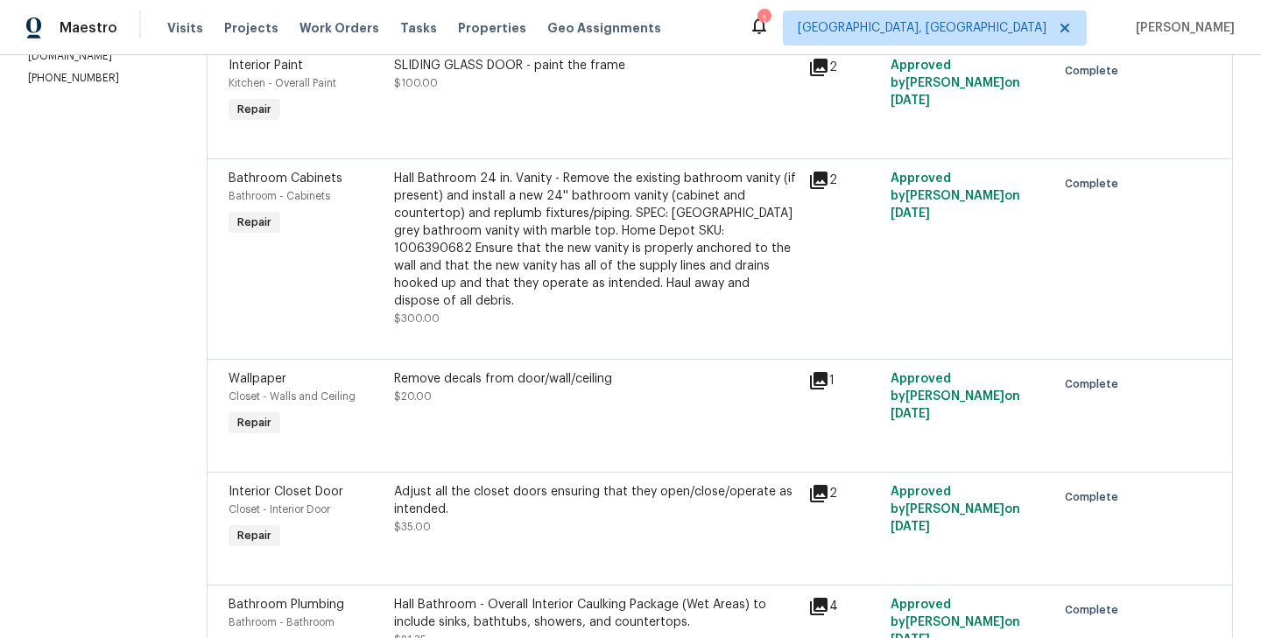
scroll to position [795, 0]
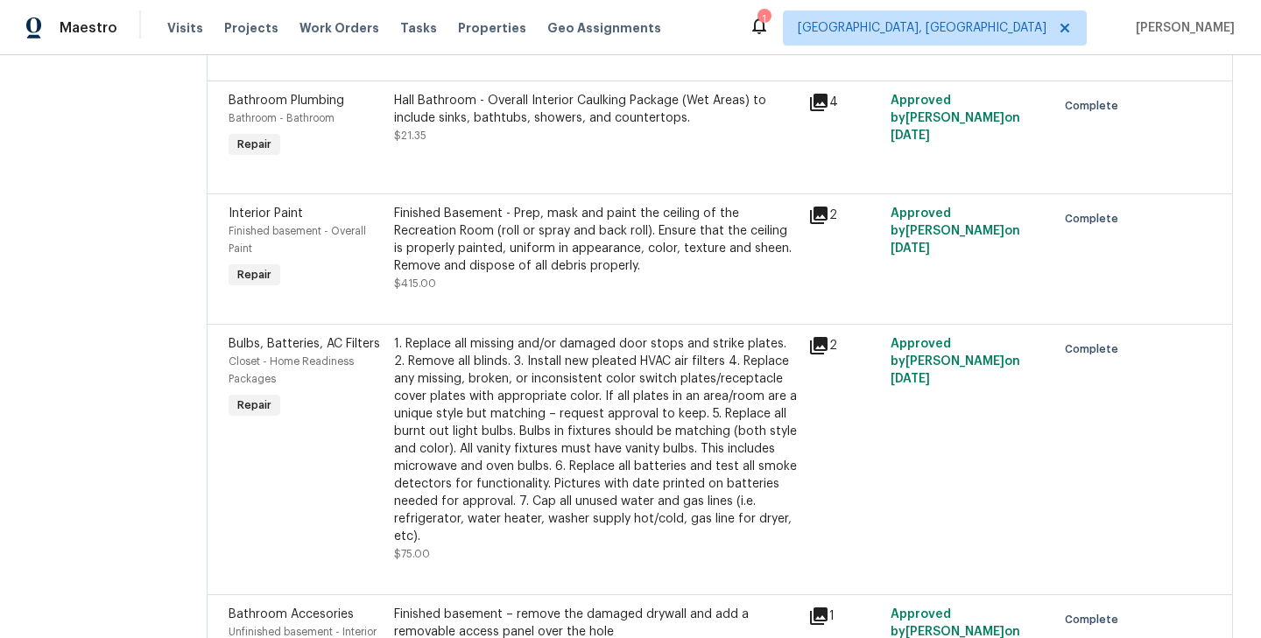
click at [389, 440] on div "1. Replace all missing and/or damaged door stops and strike plates. 2. Remove a…" at bounding box center [596, 449] width 414 height 238
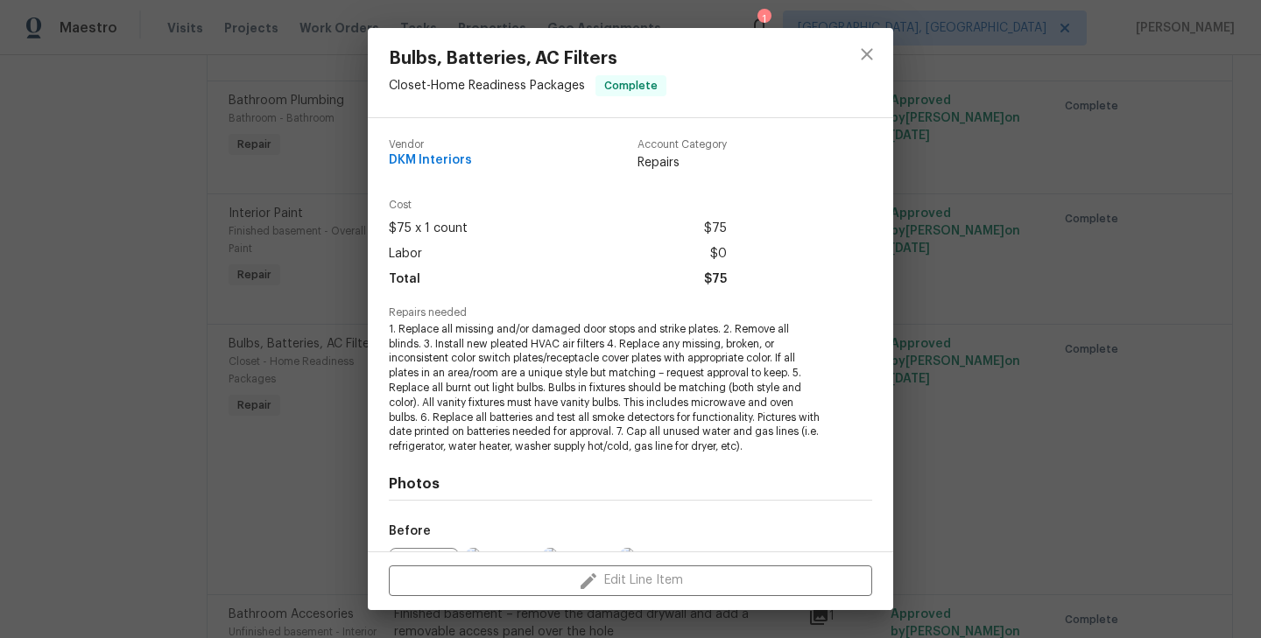
scroll to position [198, 0]
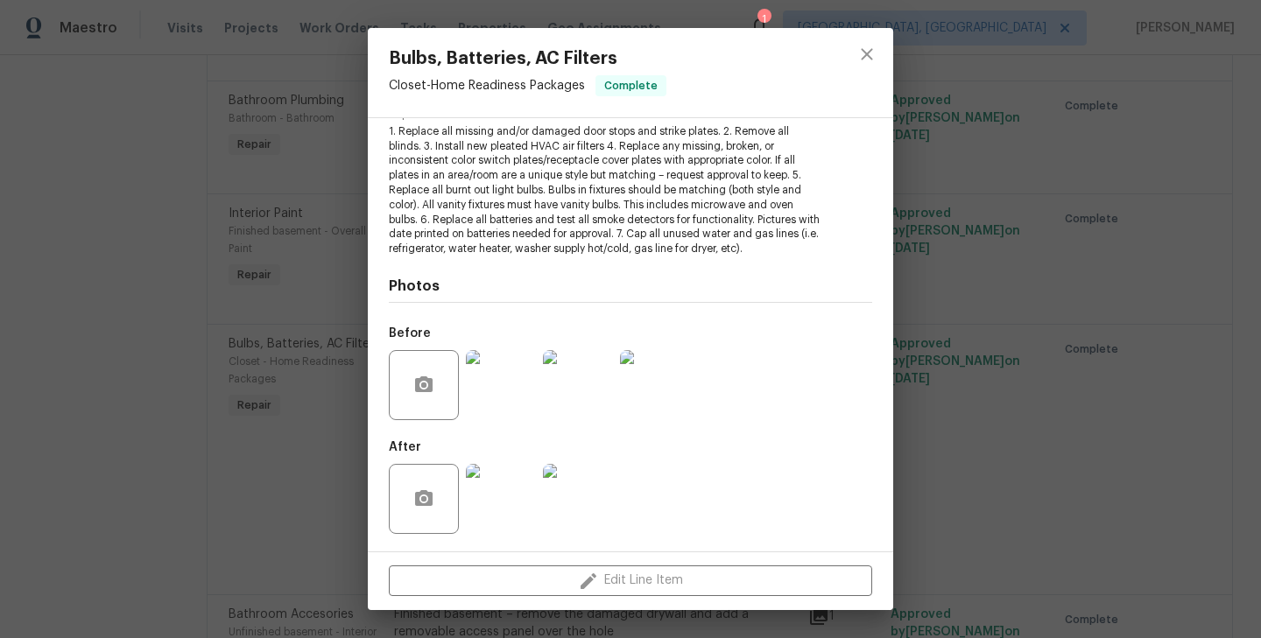
click at [504, 491] on img at bounding box center [501, 499] width 70 height 70
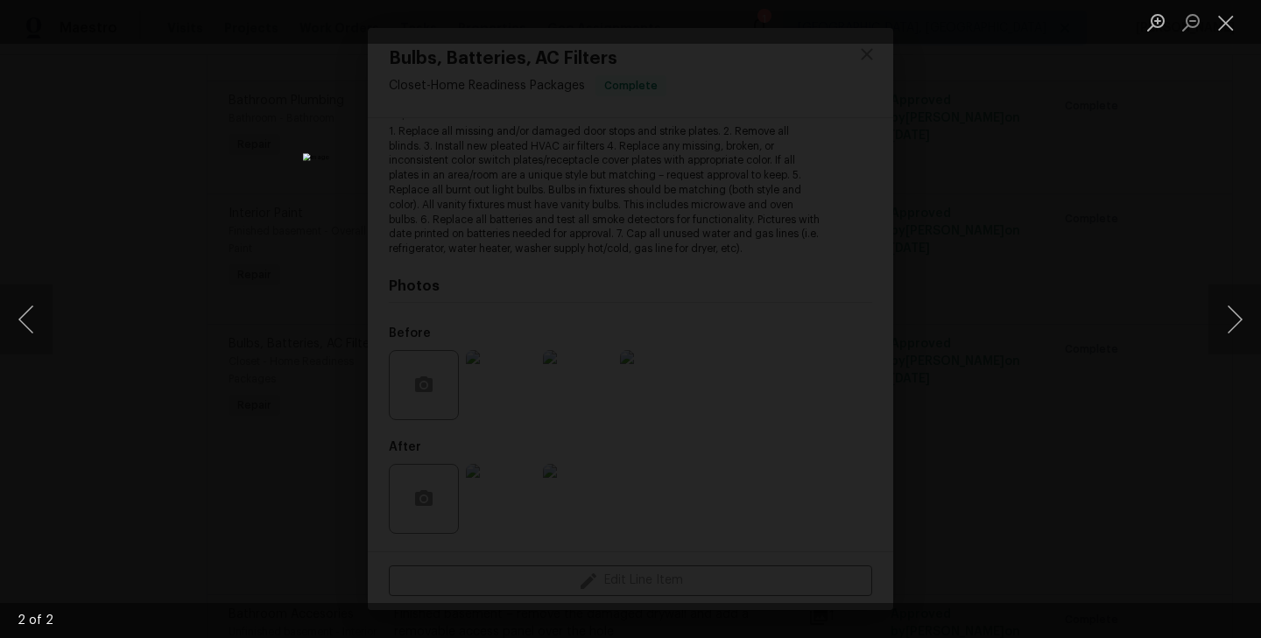
click at [278, 414] on div "Lightbox" at bounding box center [630, 319] width 1261 height 638
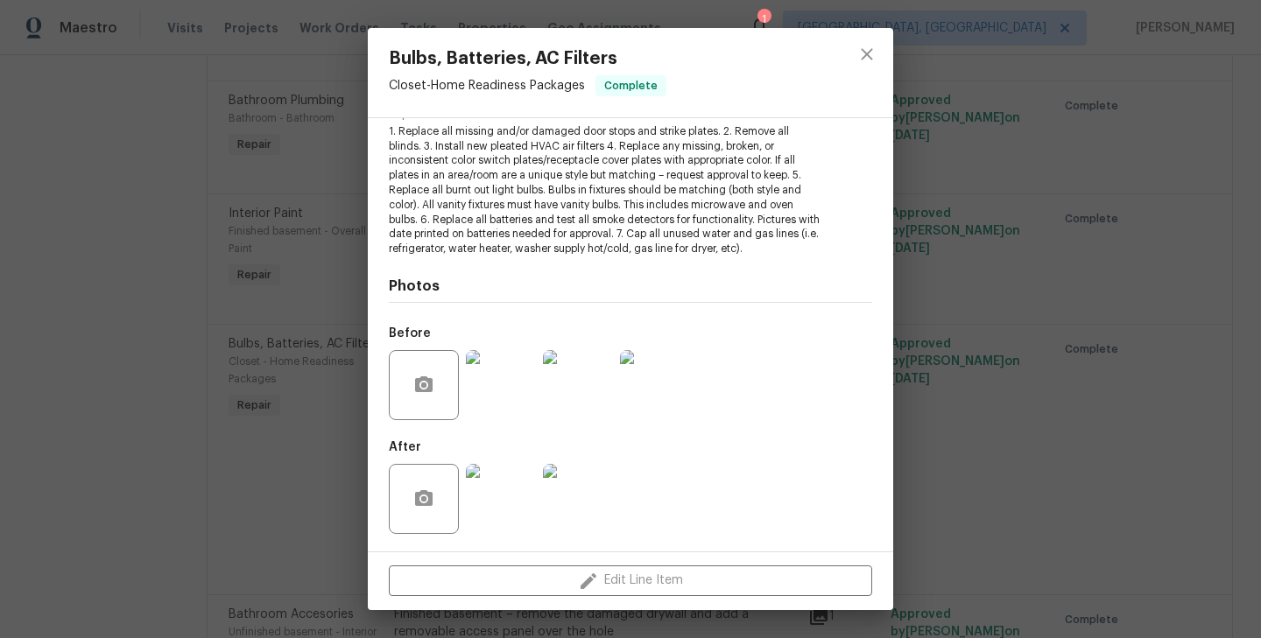
click at [278, 414] on div "Bulbs, Batteries, AC Filters Closet - Home Readiness Packages Complete Vendor D…" at bounding box center [630, 319] width 1261 height 638
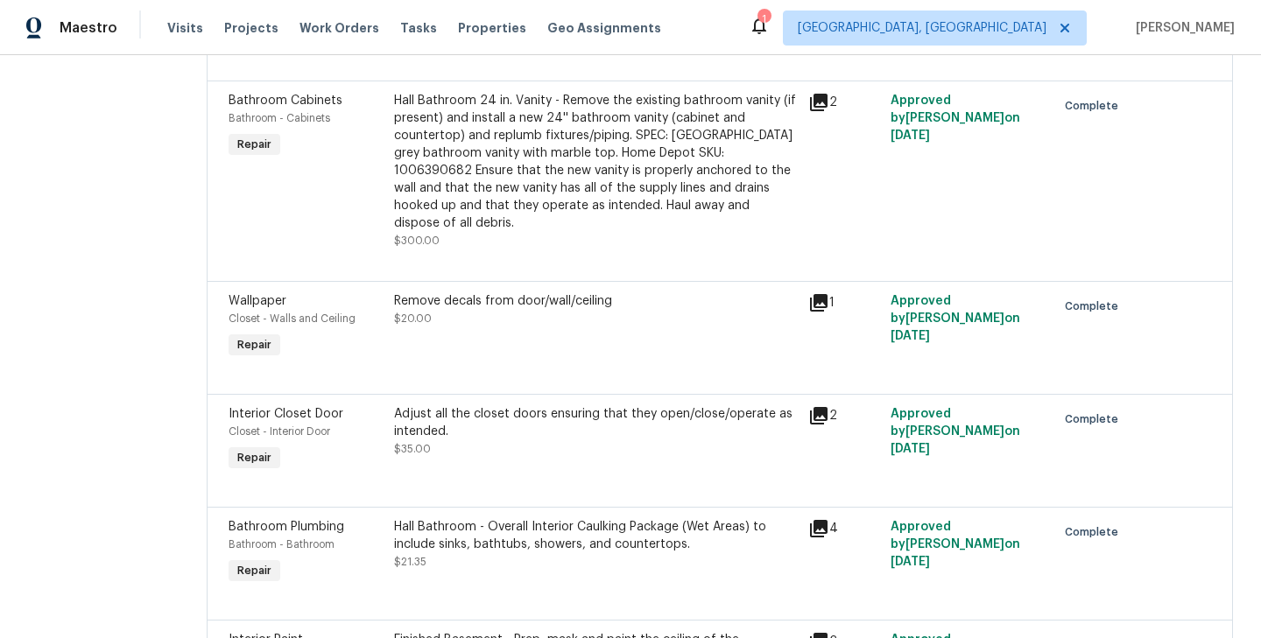
scroll to position [0, 0]
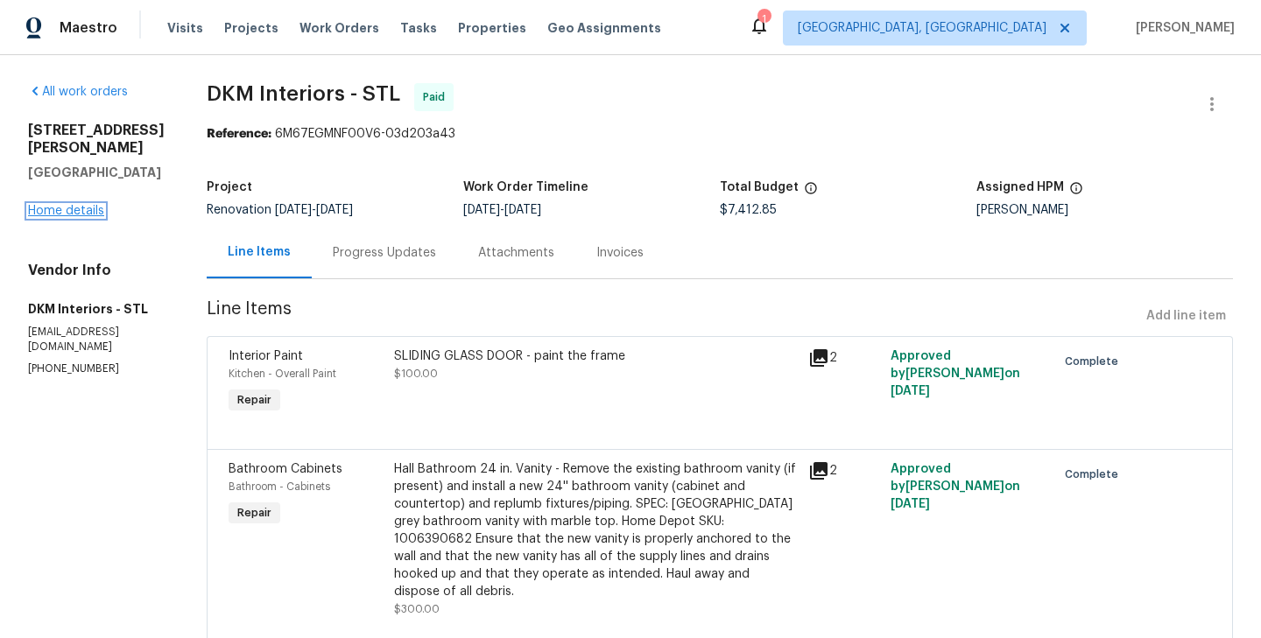
click at [81, 217] on link "Home details" at bounding box center [66, 211] width 76 height 12
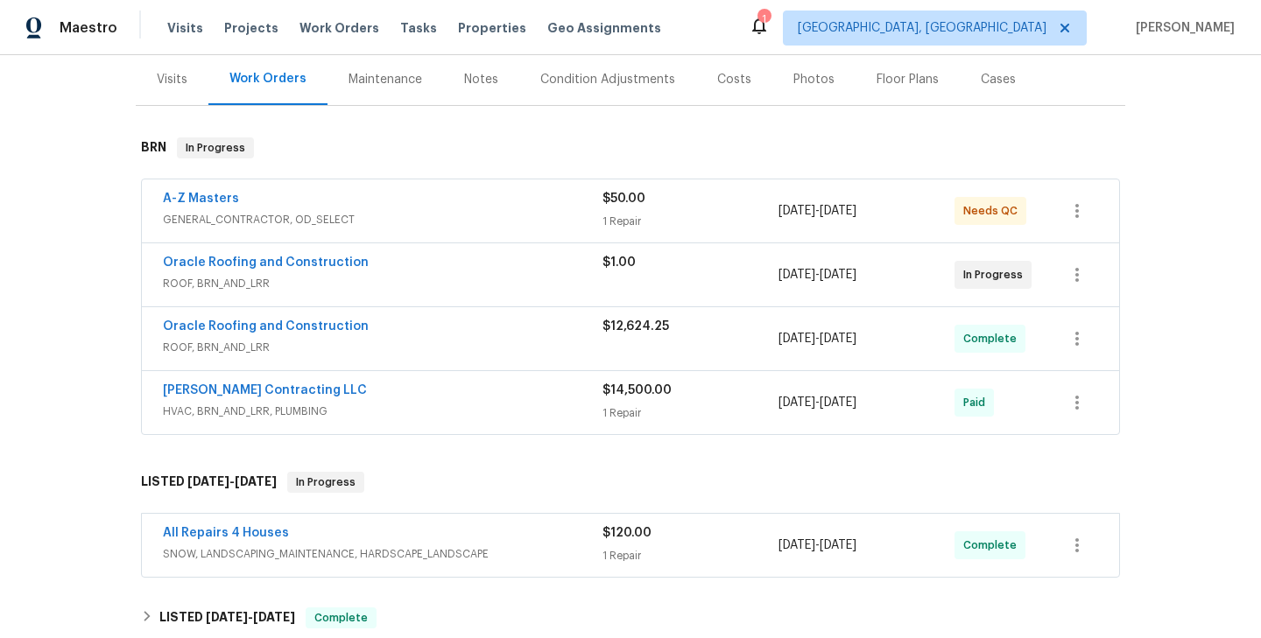
scroll to position [214, 0]
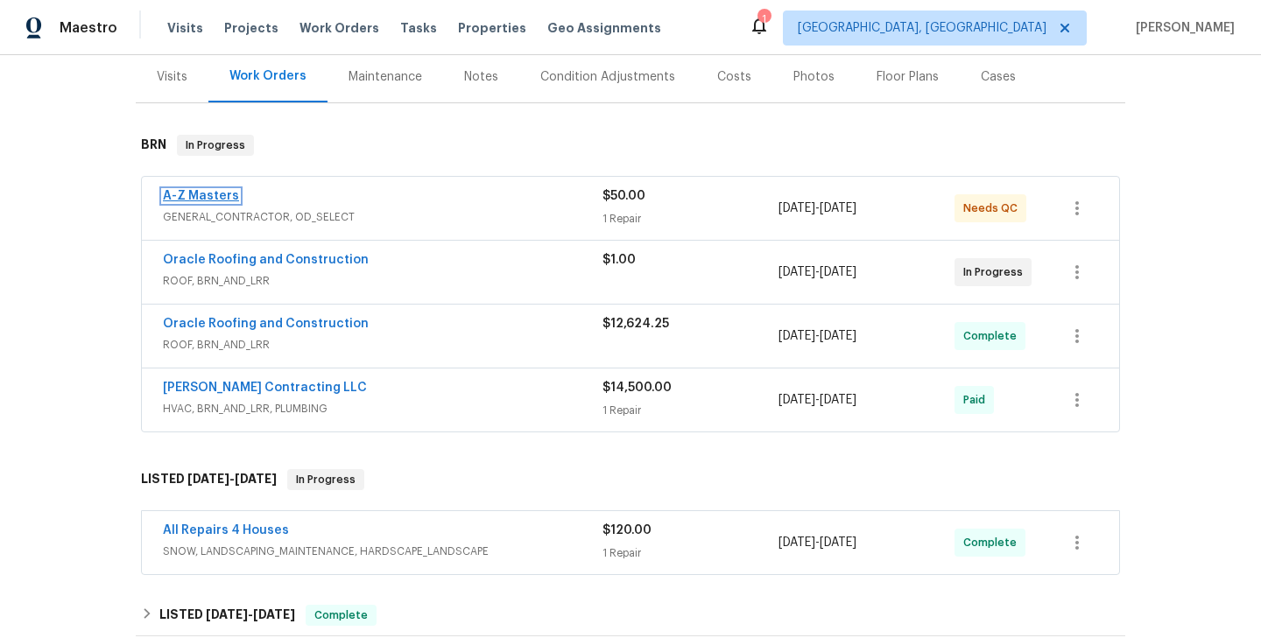
click at [206, 192] on link "A-Z Masters" at bounding box center [201, 196] width 76 height 12
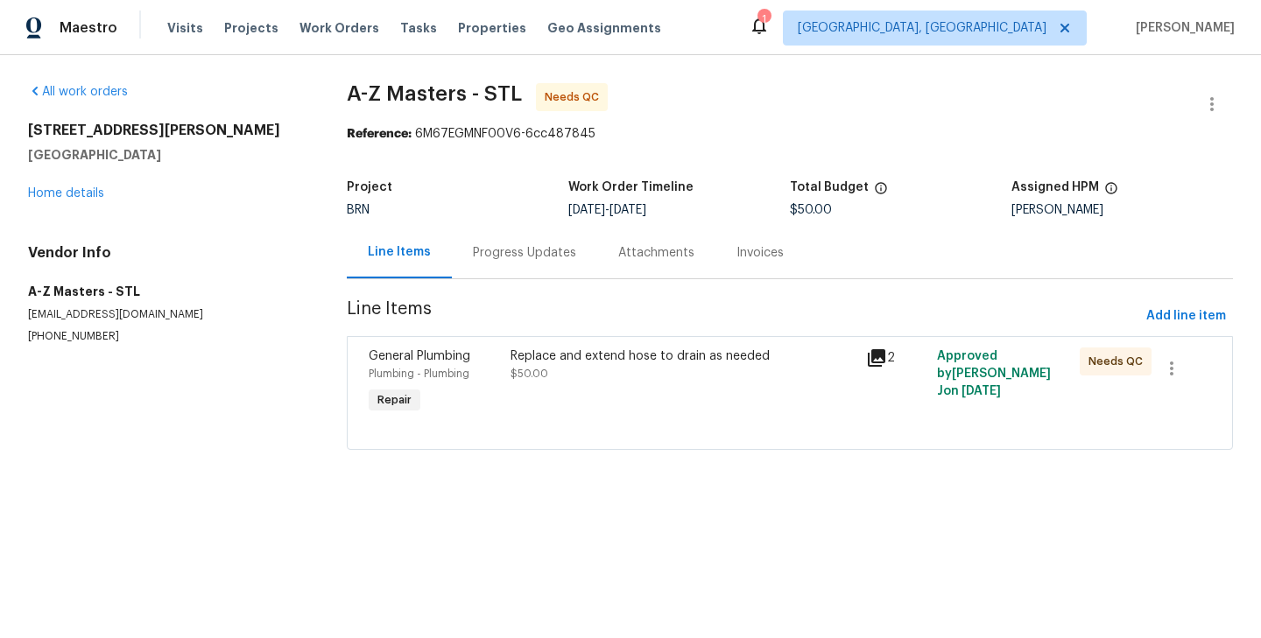
click at [489, 380] on div "Plumbing - Plumbing" at bounding box center [434, 374] width 131 height 18
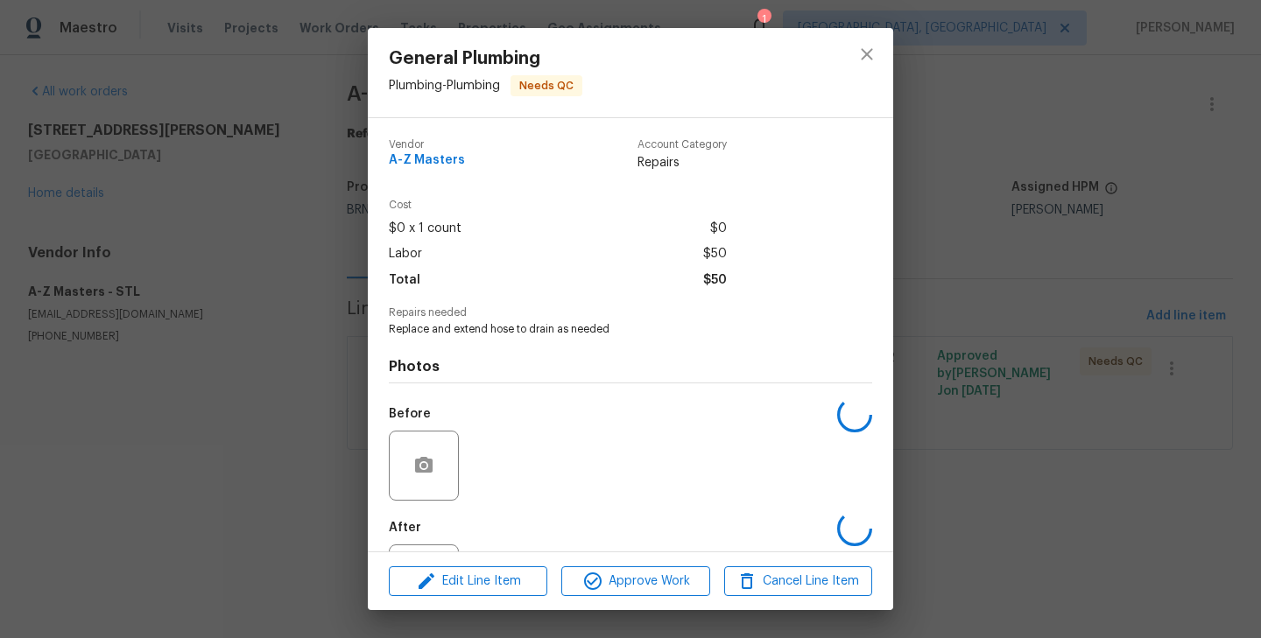
scroll to position [81, 0]
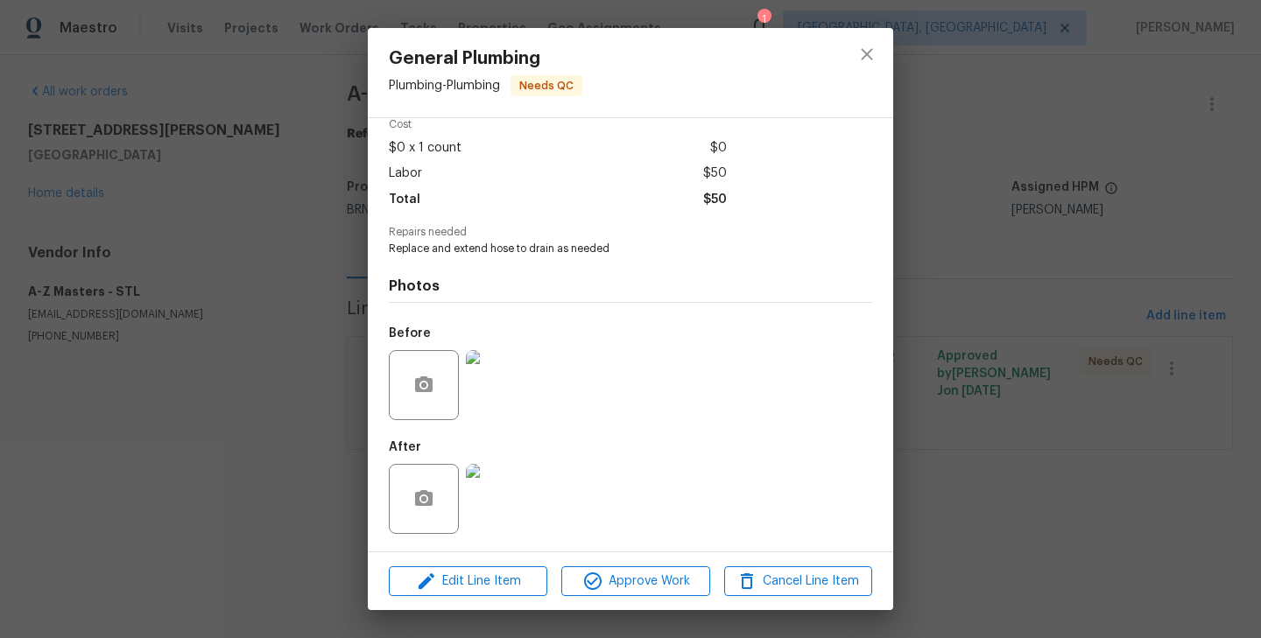
click at [508, 391] on img at bounding box center [501, 385] width 70 height 70
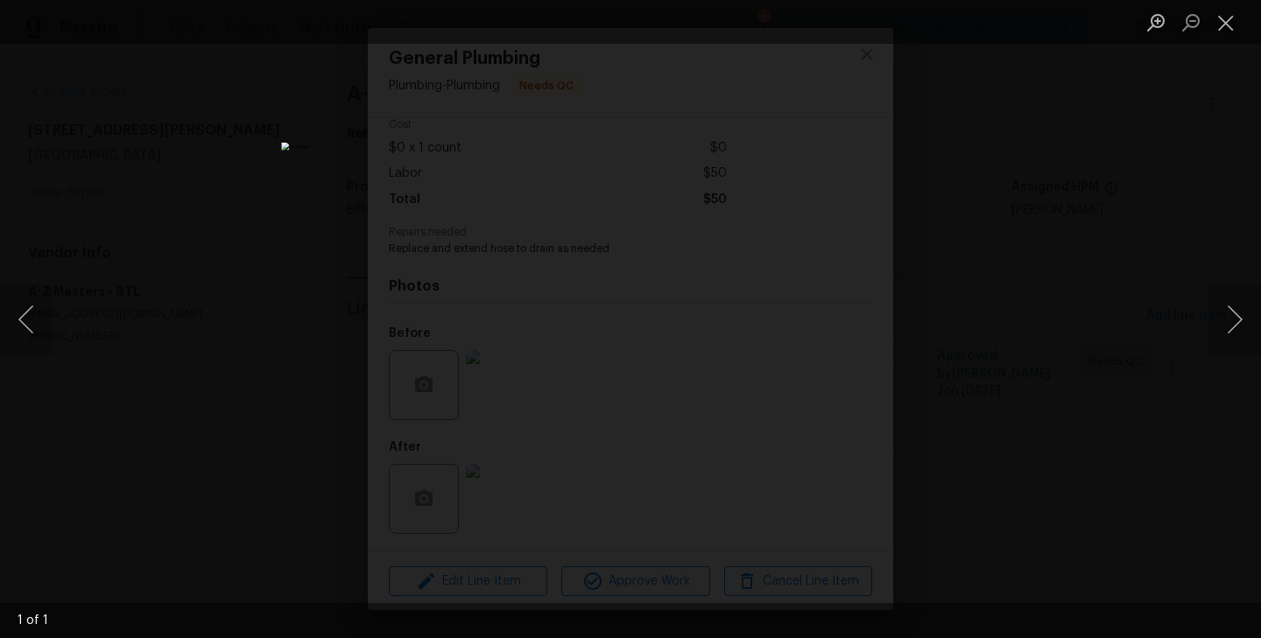
click at [288, 389] on div "Lightbox" at bounding box center [630, 319] width 1261 height 638
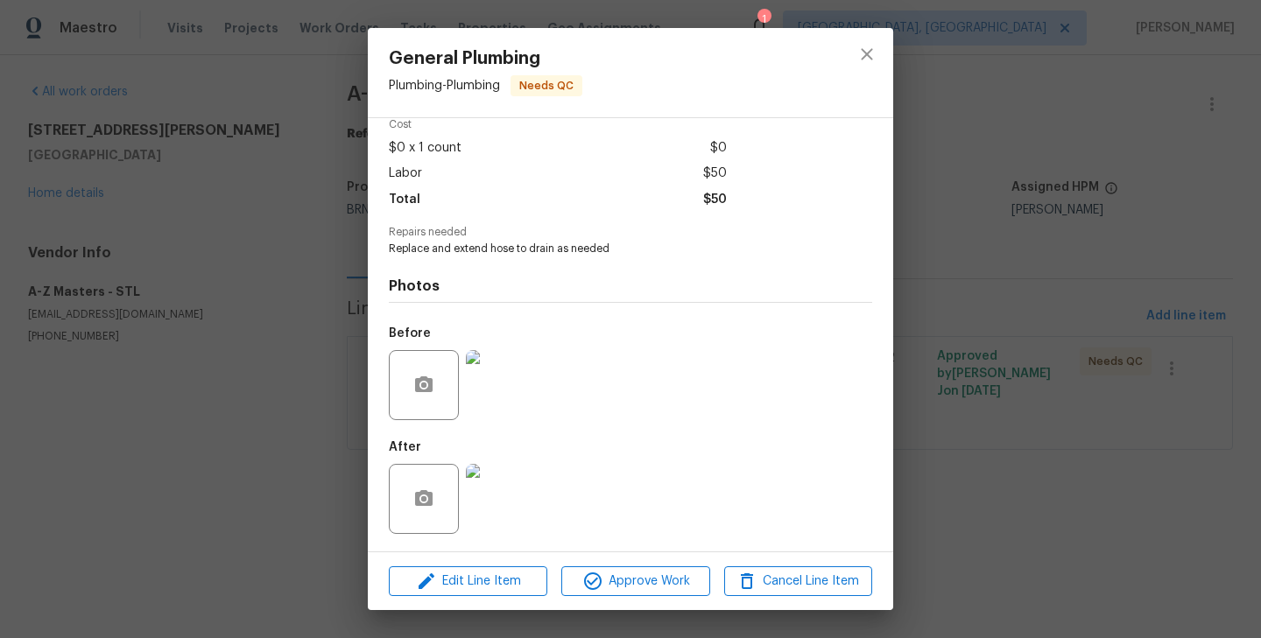
click at [489, 498] on img at bounding box center [501, 499] width 70 height 70
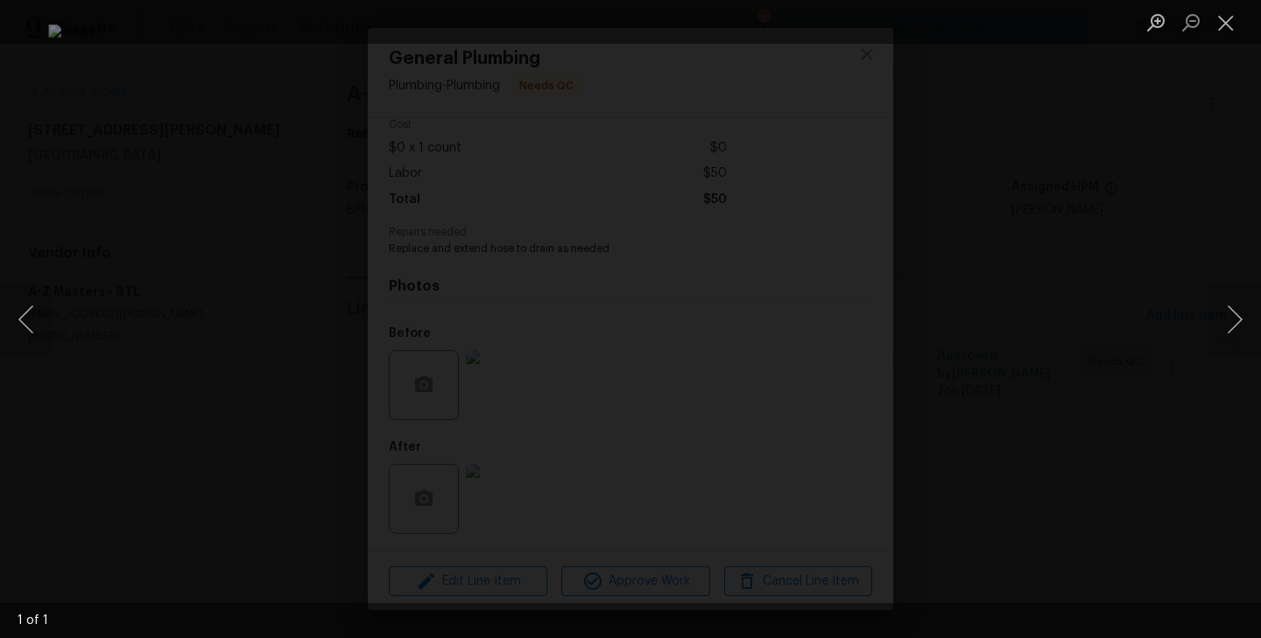
click at [169, 459] on div "Lightbox" at bounding box center [630, 319] width 1261 height 638
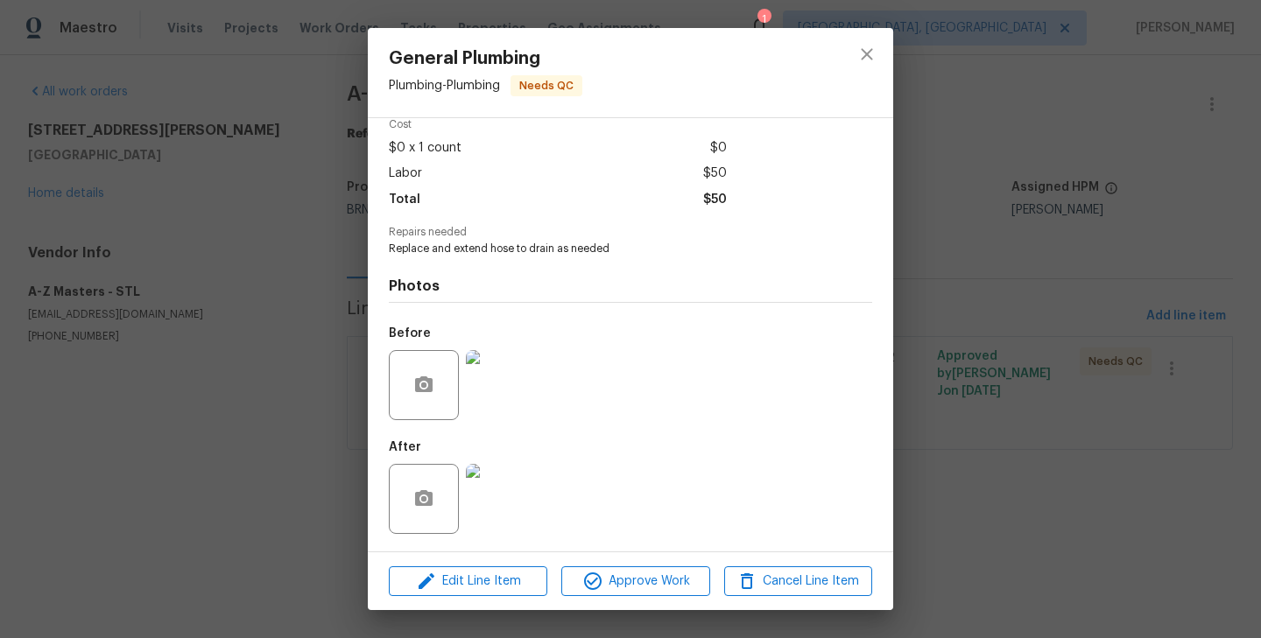
click at [328, 397] on div "General Plumbing Plumbing - Plumbing Needs QC Vendor A-Z Masters Account Catego…" at bounding box center [630, 319] width 1261 height 638
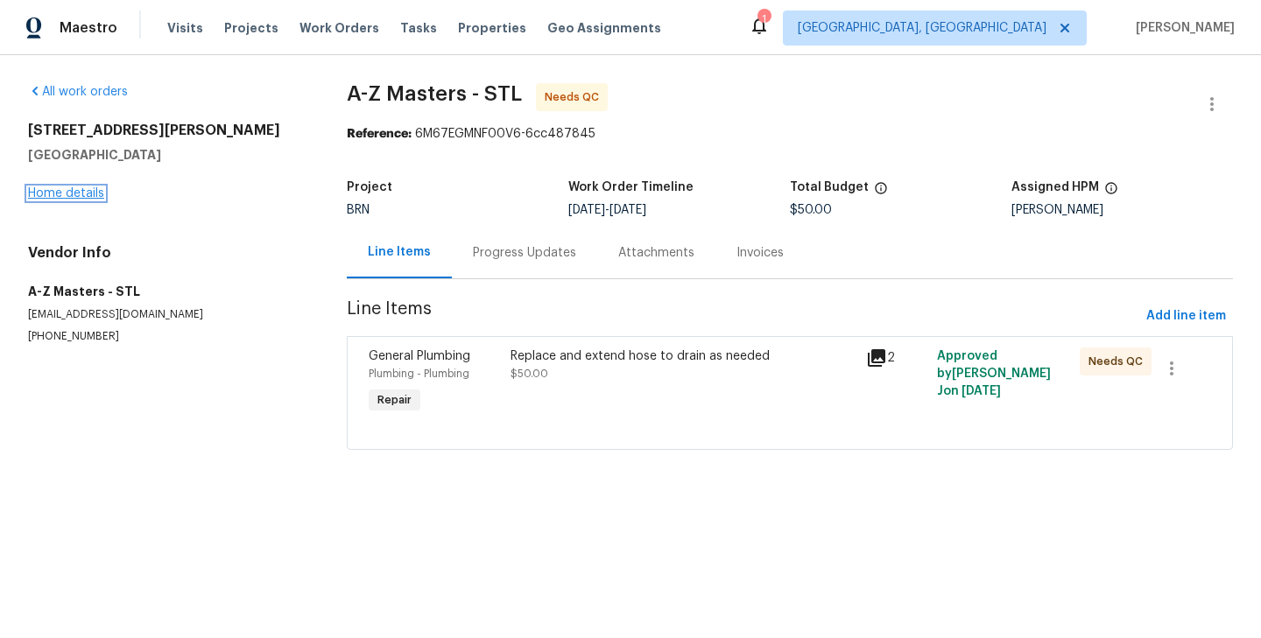
click at [73, 190] on link "Home details" at bounding box center [66, 193] width 76 height 12
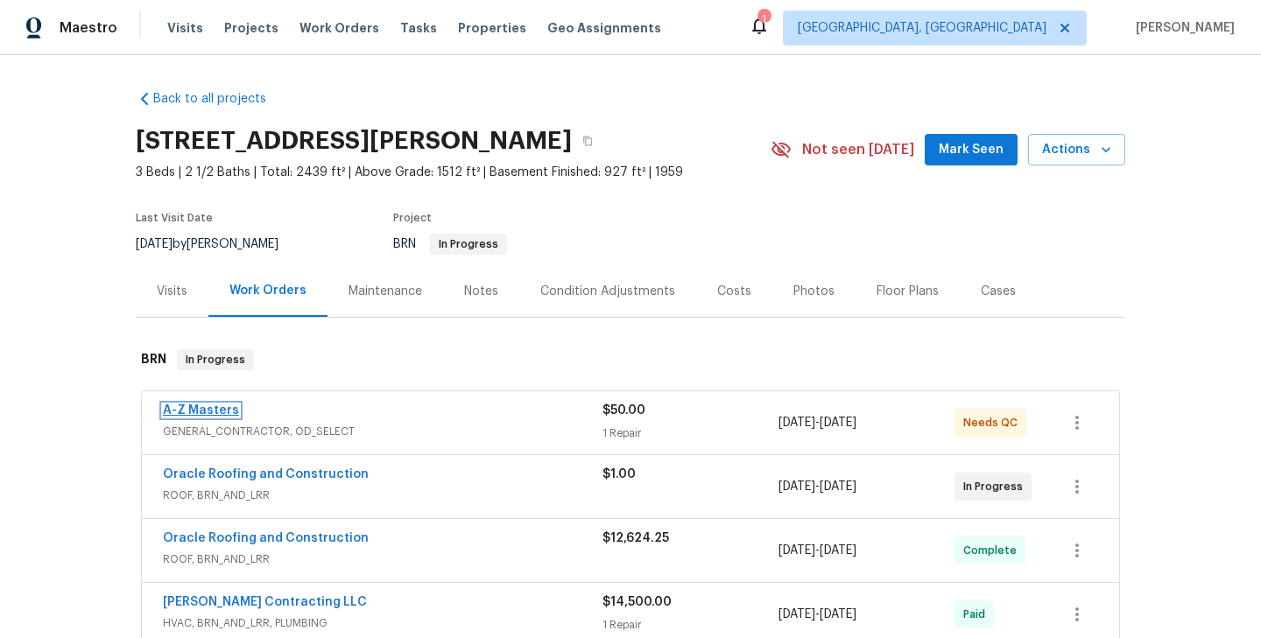
click at [195, 410] on link "A-Z Masters" at bounding box center [201, 410] width 76 height 12
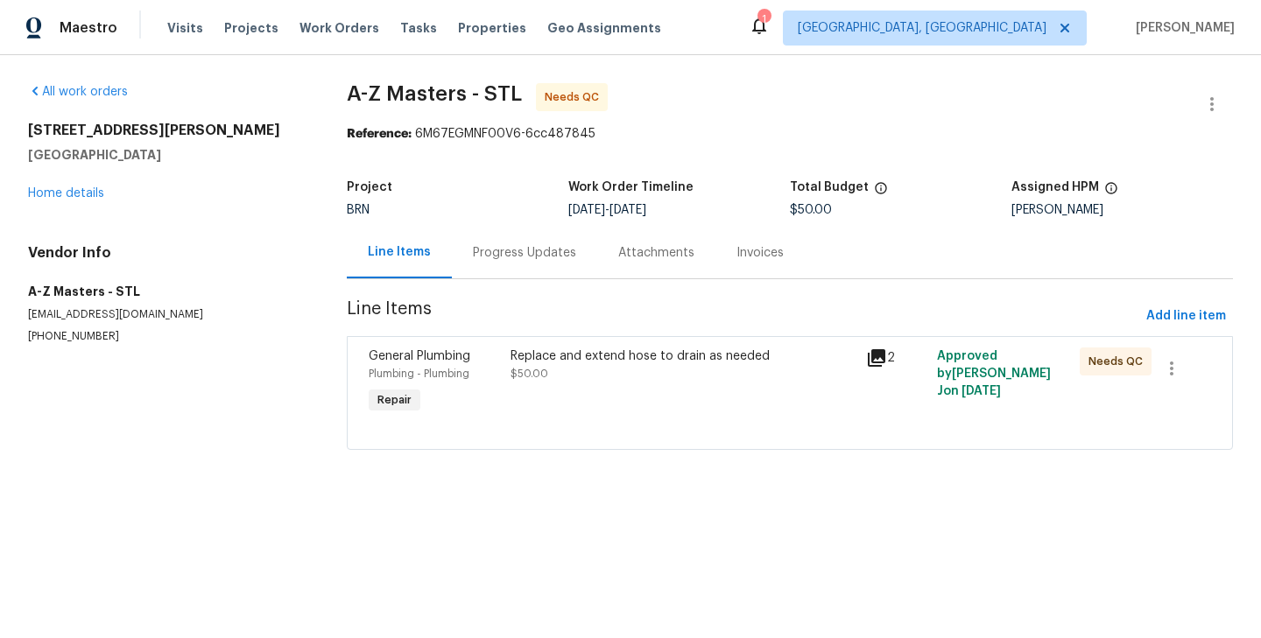
click at [502, 365] on div "General Plumbing Plumbing - Plumbing Repair" at bounding box center [434, 382] width 142 height 81
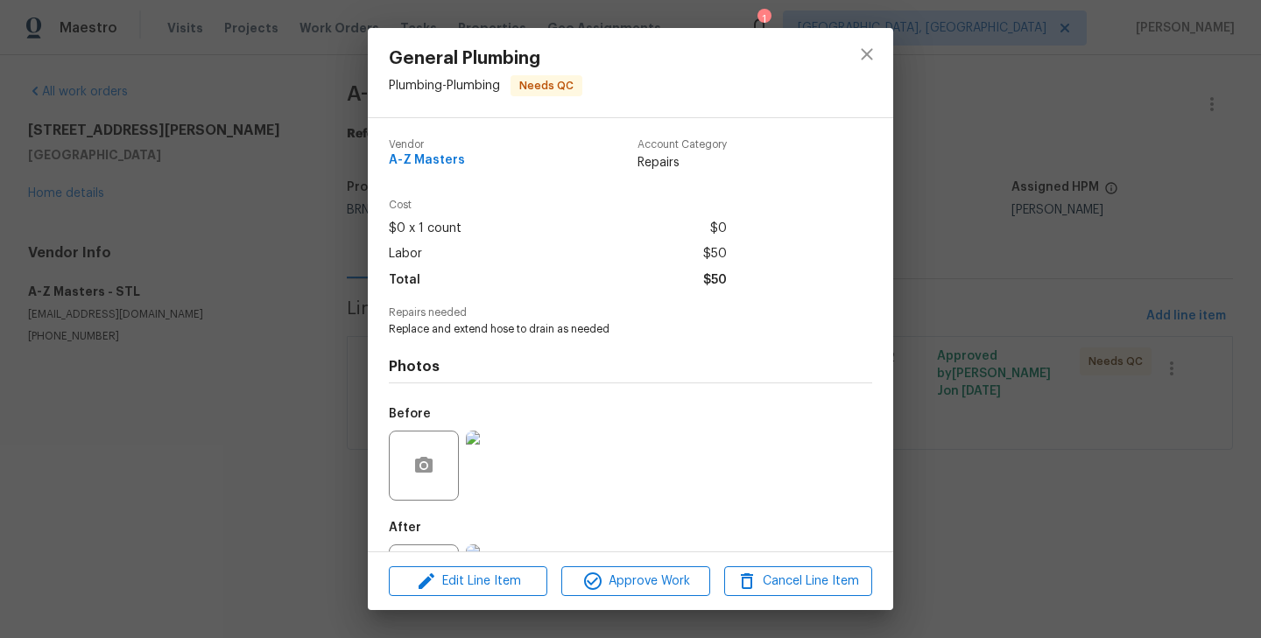
click at [261, 355] on div "General Plumbing Plumbing - Plumbing Needs QC Vendor A-Z Masters Account Catego…" at bounding box center [630, 319] width 1261 height 638
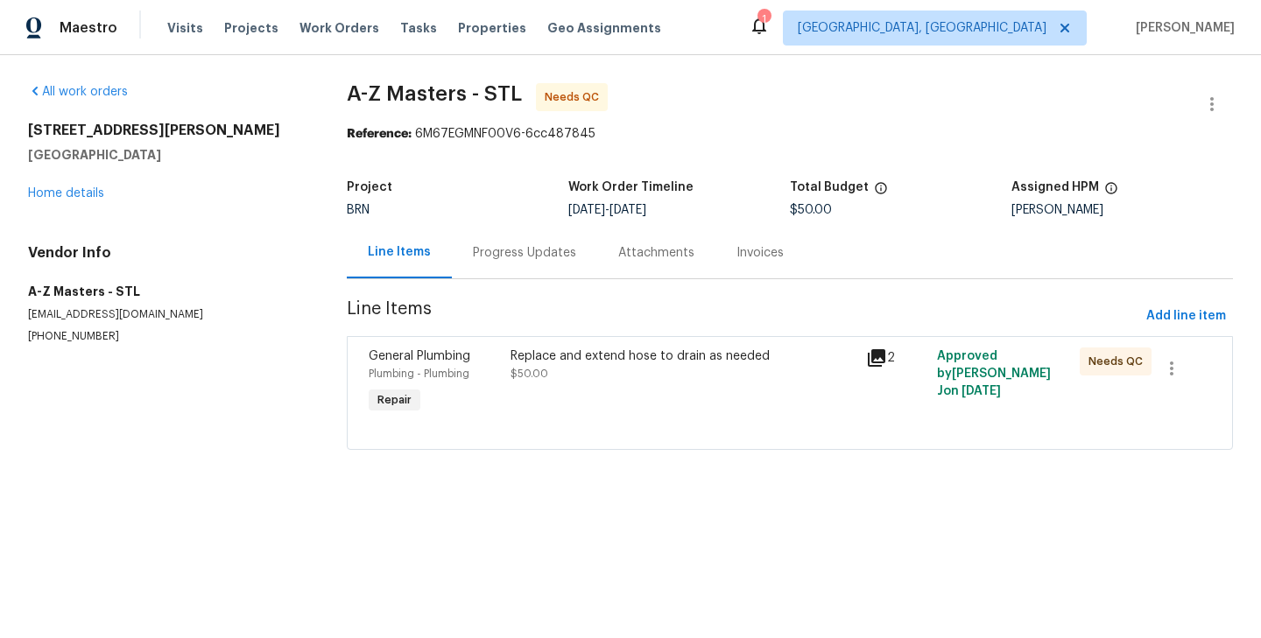
click at [471, 271] on div "Progress Updates" at bounding box center [524, 253] width 145 height 52
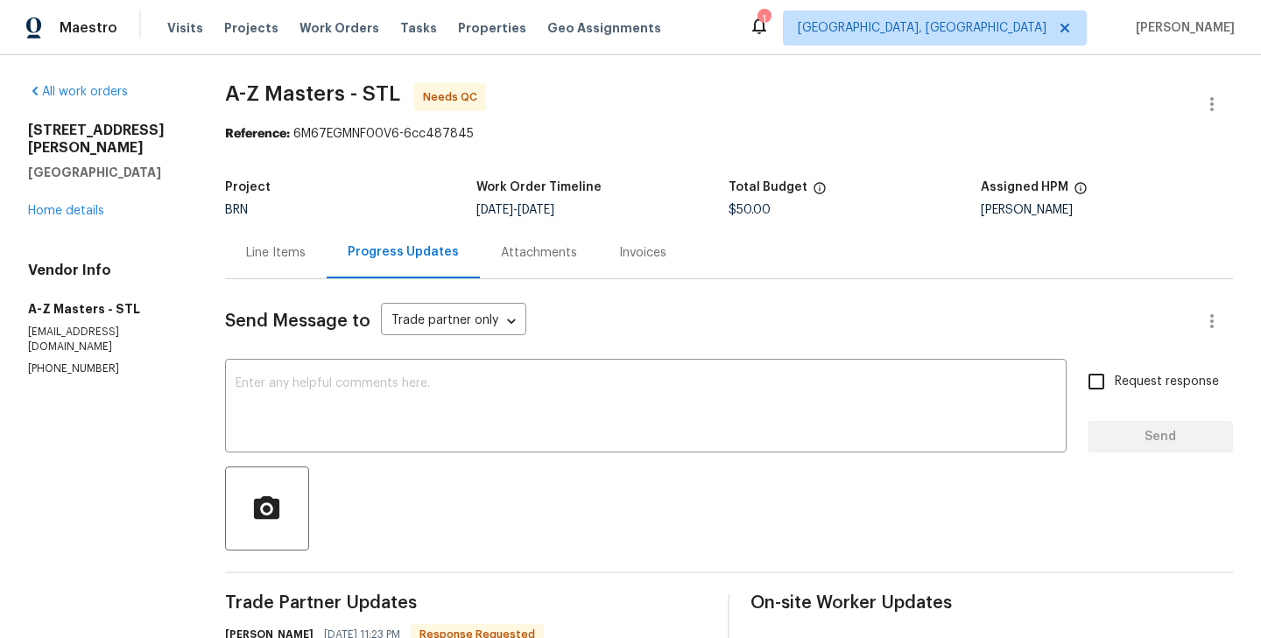
click at [278, 261] on div "Line Items" at bounding box center [276, 253] width 60 height 18
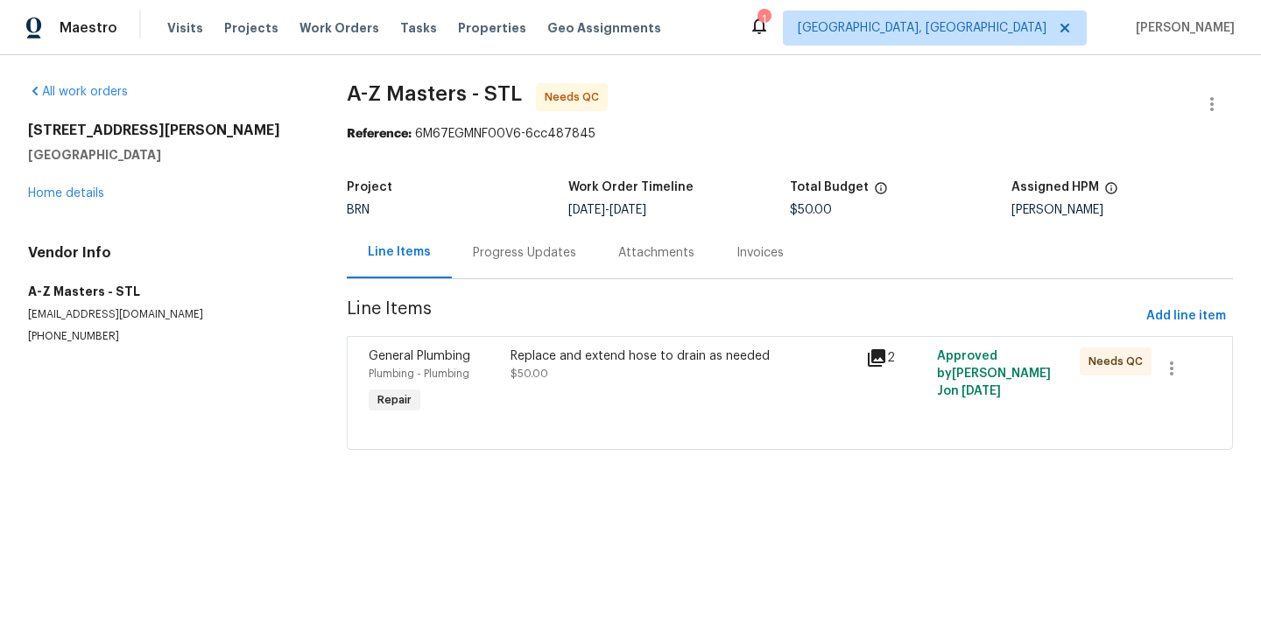
click at [505, 252] on div "Progress Updates" at bounding box center [524, 253] width 103 height 18
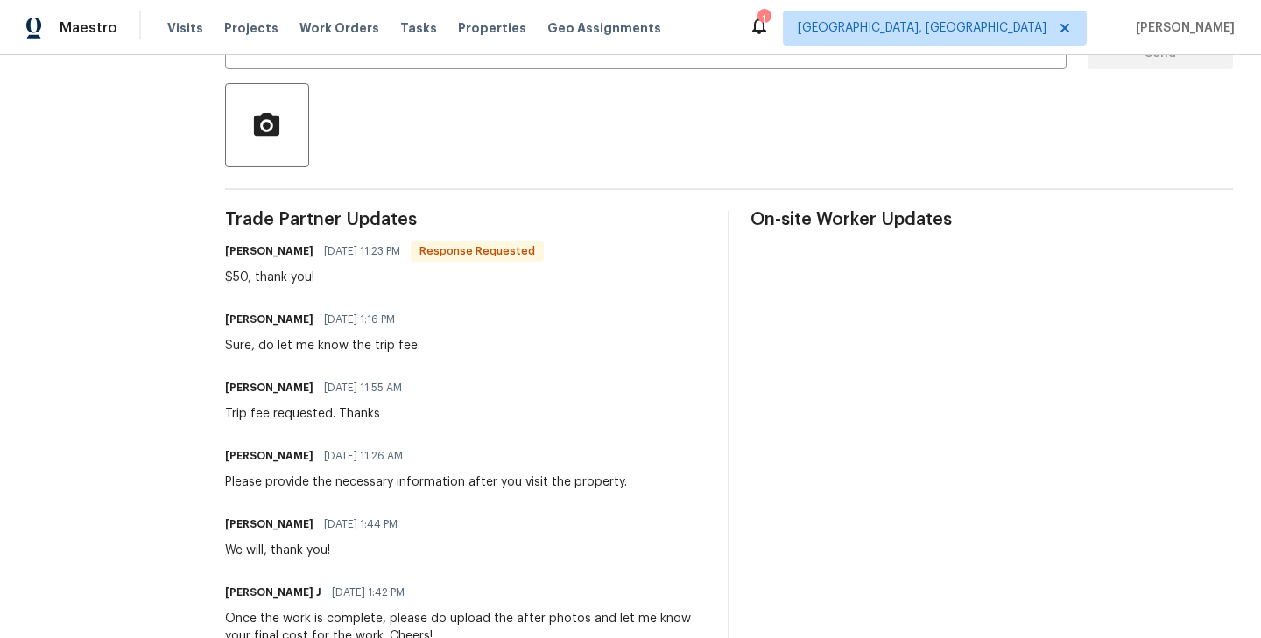
scroll to position [379, 0]
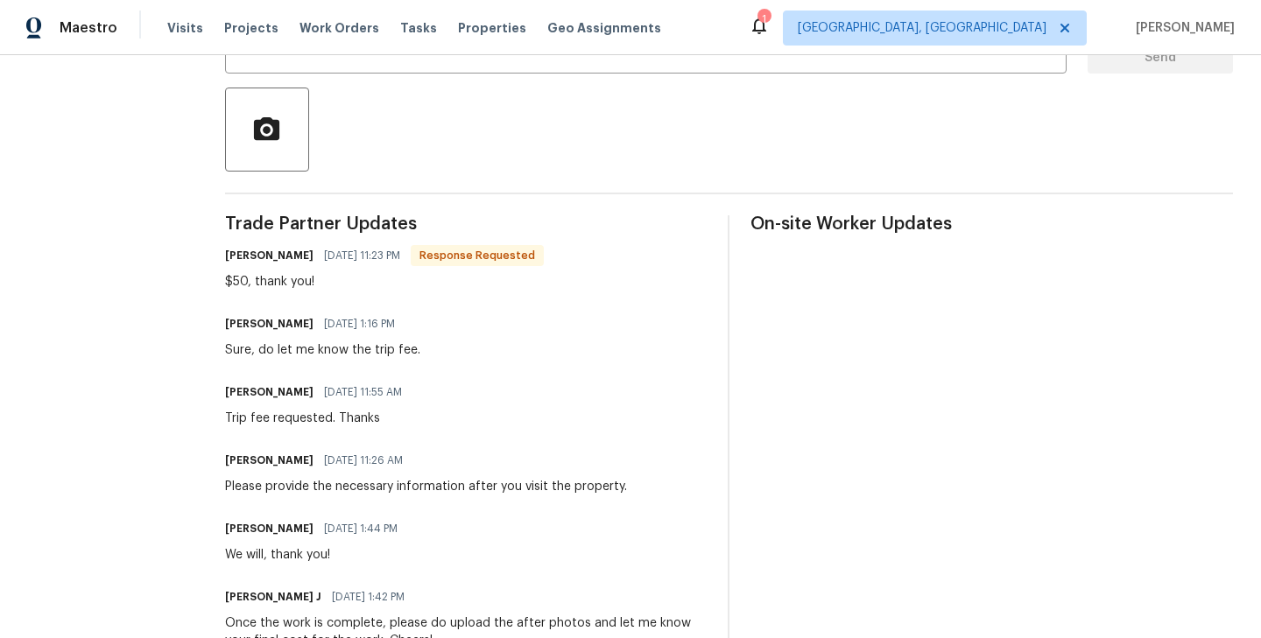
click at [267, 310] on div "Trade Partner Updates Bahruz Mammadov 08/12/2025 11:23 PM Response Requested $5…" at bounding box center [466, 571] width 482 height 713
